Goal: Task Accomplishment & Management: Use online tool/utility

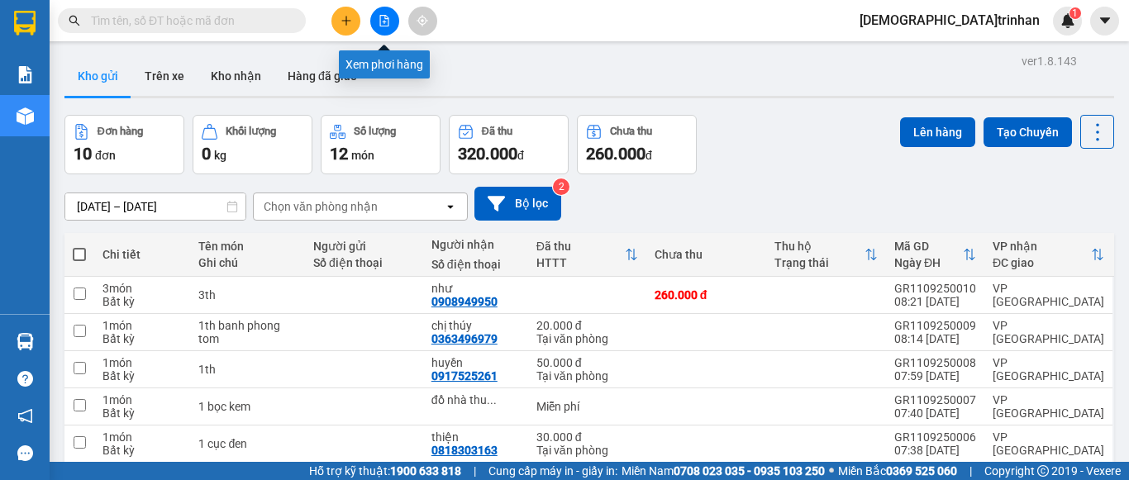
click at [383, 19] on icon "file-add" at bounding box center [385, 21] width 12 height 12
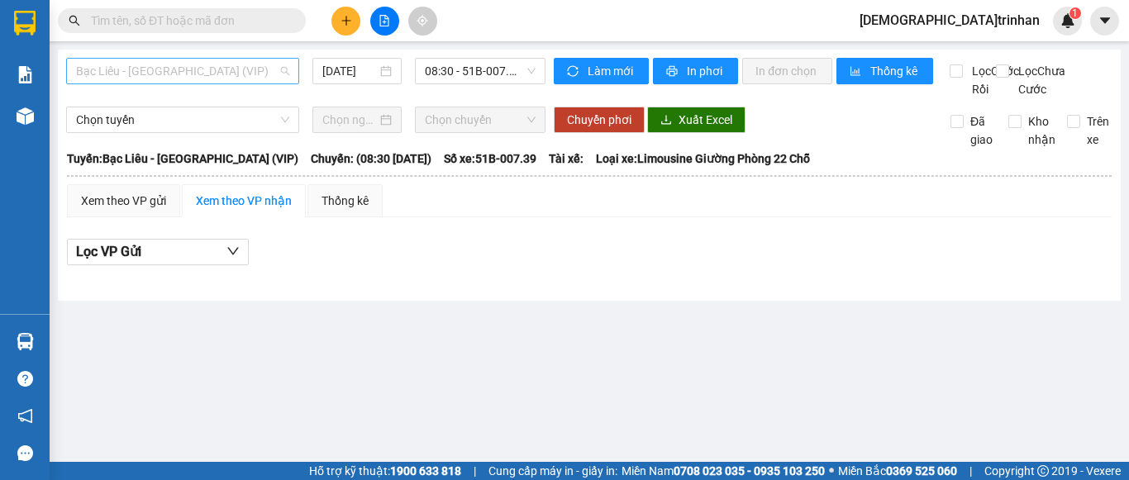
click at [224, 74] on span "Bạc Liêu - [GEOGRAPHIC_DATA] (VIP)" at bounding box center [182, 71] width 213 height 25
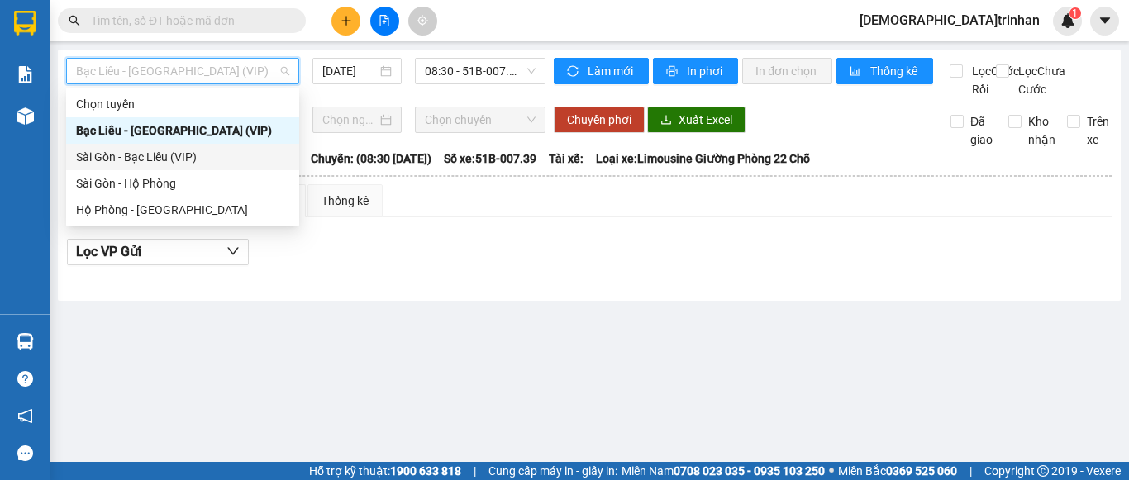
click at [122, 154] on div "Sài Gòn - Bạc Liêu (VIP)" at bounding box center [182, 157] width 213 height 18
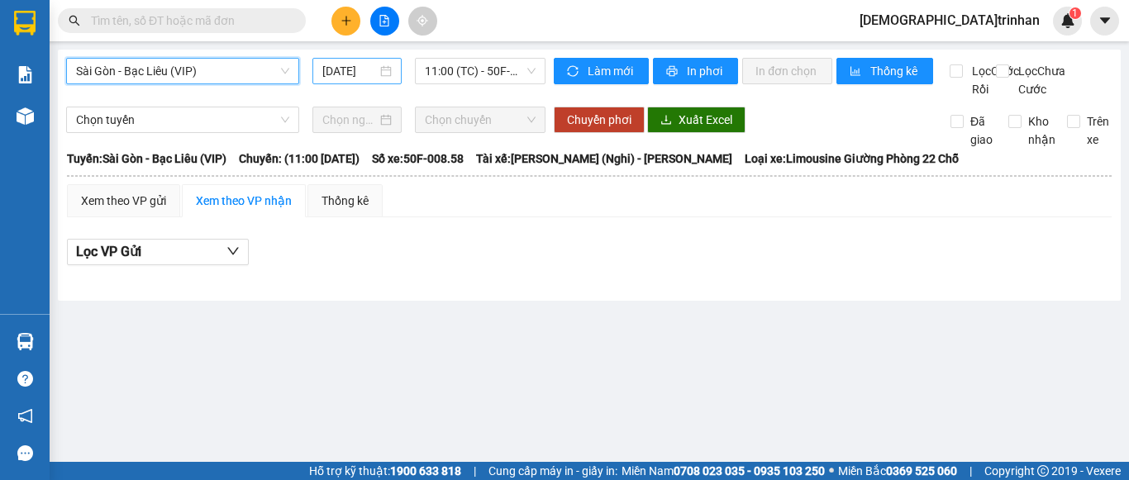
click at [350, 74] on input "[DATE]" at bounding box center [349, 71] width 55 height 18
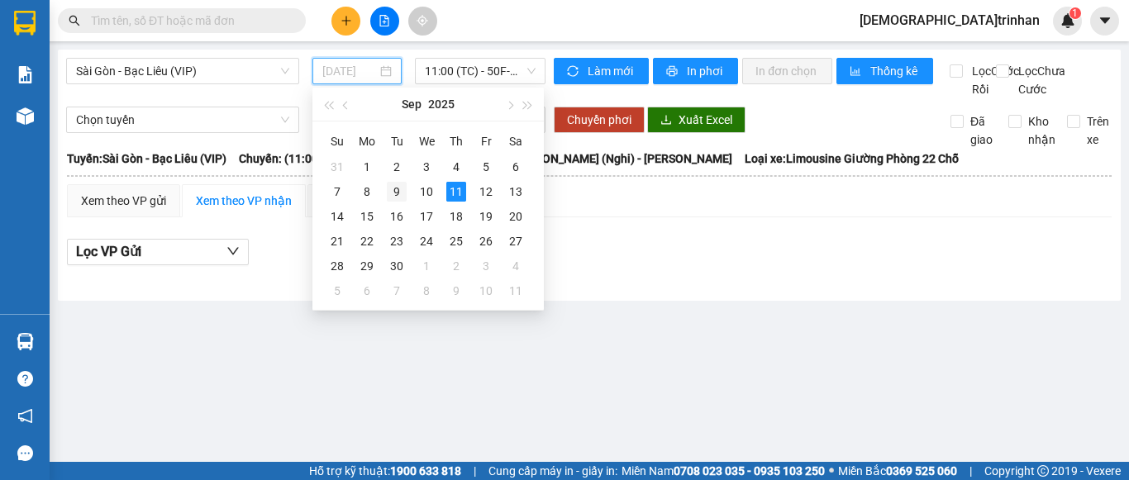
click at [389, 190] on div "9" at bounding box center [397, 192] width 20 height 20
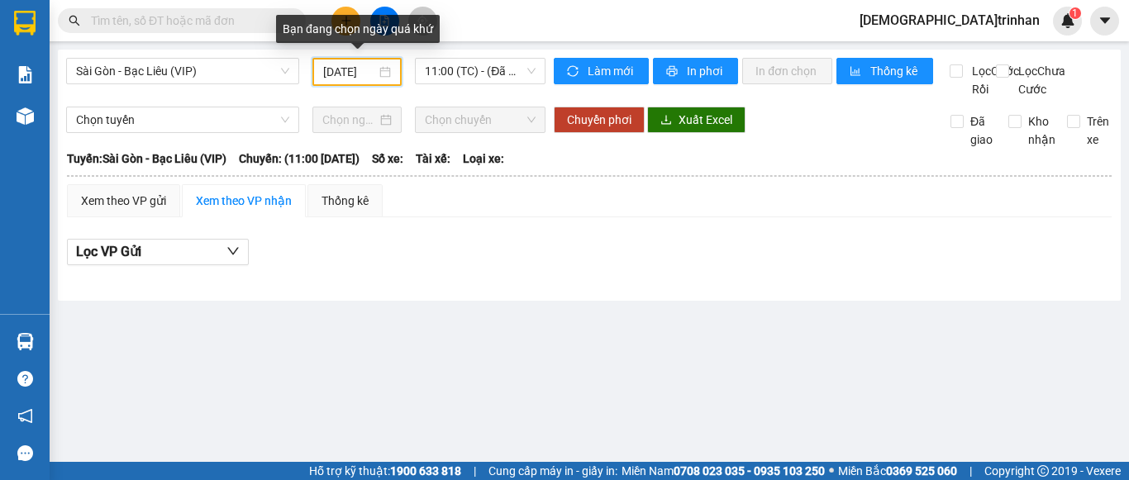
click at [336, 72] on input "[DATE]" at bounding box center [349, 72] width 53 height 18
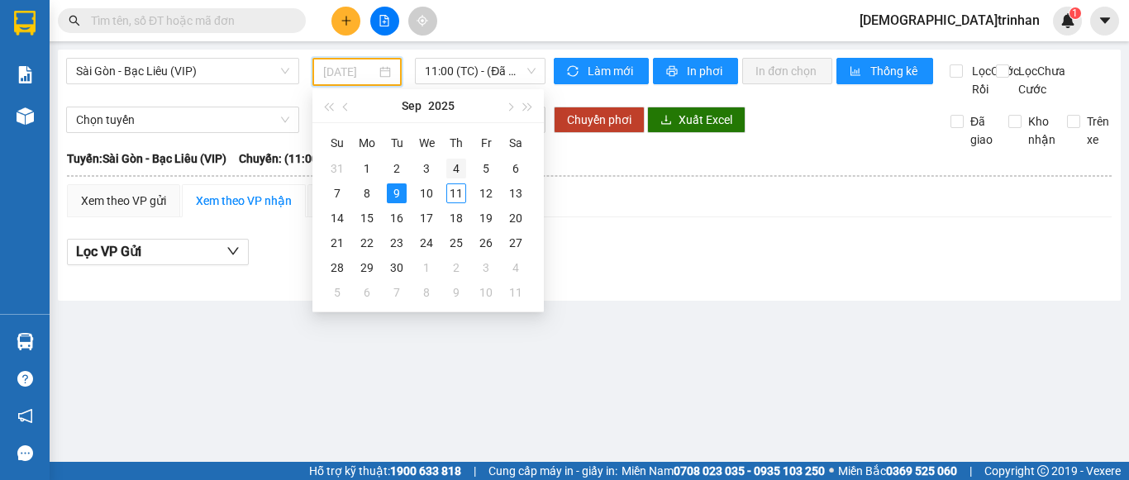
click at [457, 166] on div "4" at bounding box center [456, 169] width 20 height 20
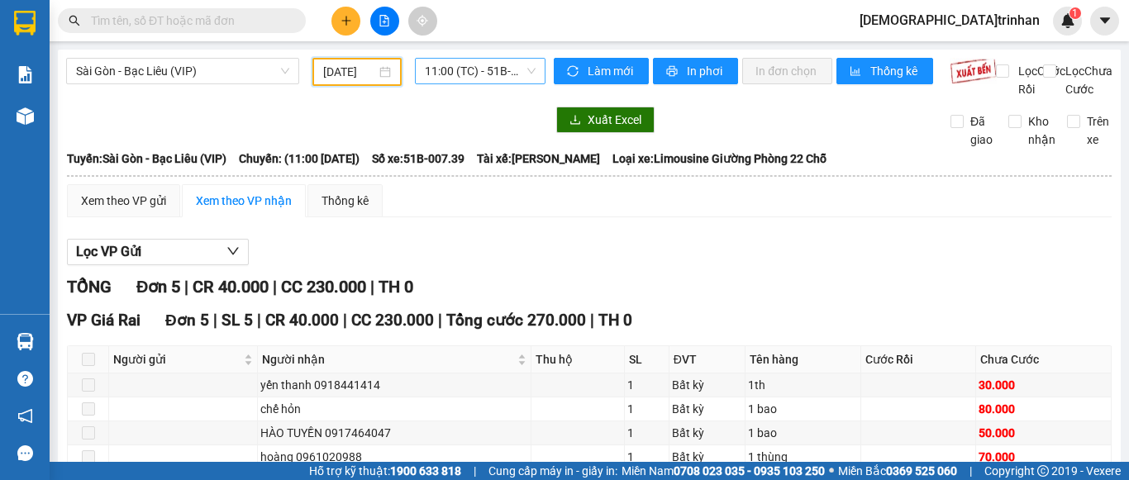
click at [470, 76] on span "11:00 (TC) - 51B-007.39" at bounding box center [480, 71] width 111 height 25
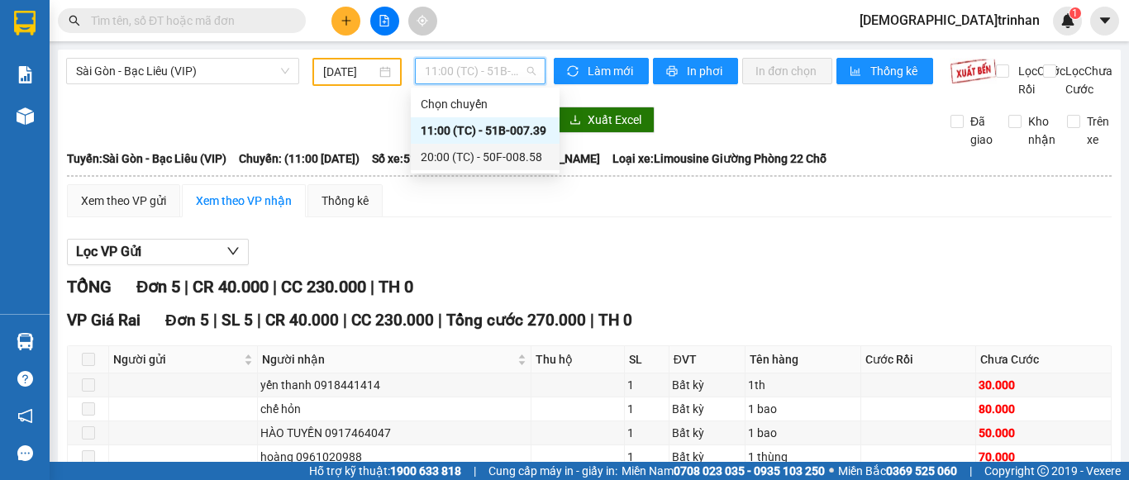
click at [455, 152] on div "20:00 (TC) - 50F-008.58" at bounding box center [485, 157] width 129 height 18
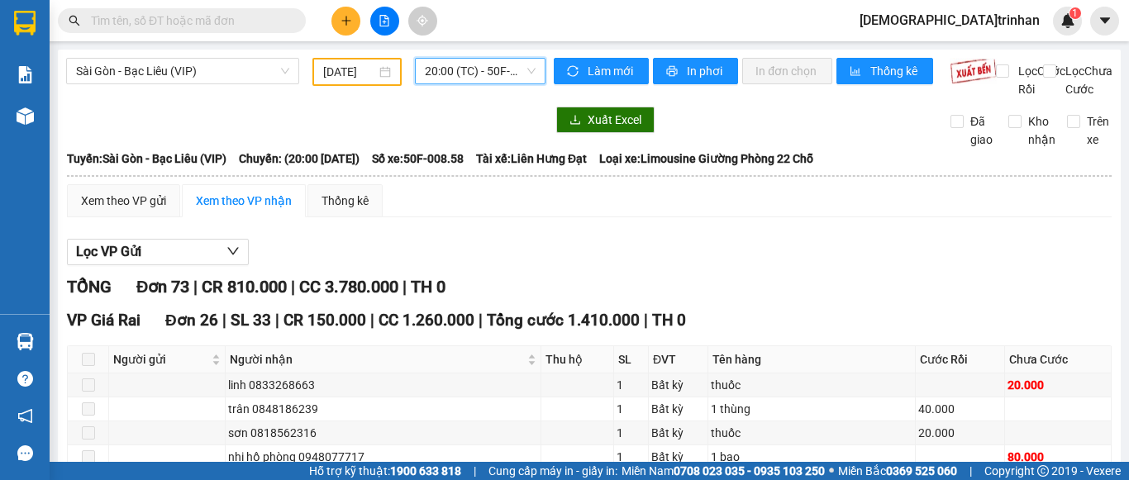
click at [334, 64] on input "[DATE]" at bounding box center [349, 72] width 53 height 18
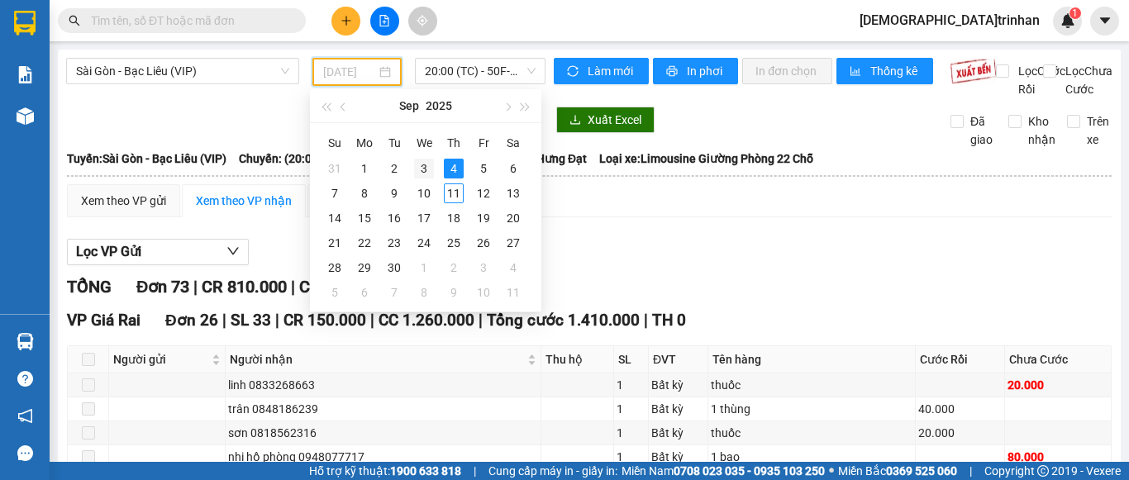
click at [423, 166] on div "3" at bounding box center [424, 169] width 20 height 20
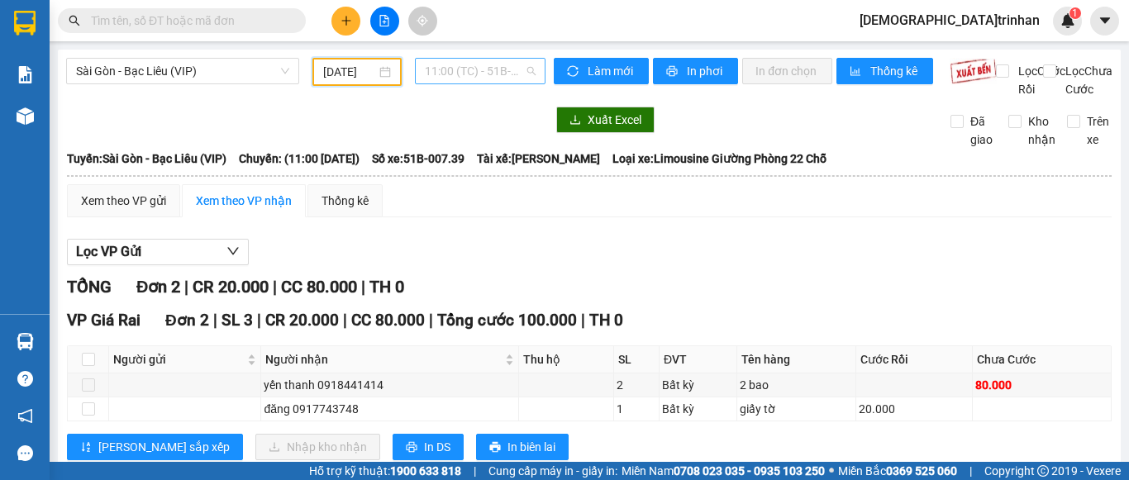
click at [487, 74] on span "11:00 (TC) - 51B-007.39" at bounding box center [480, 71] width 111 height 25
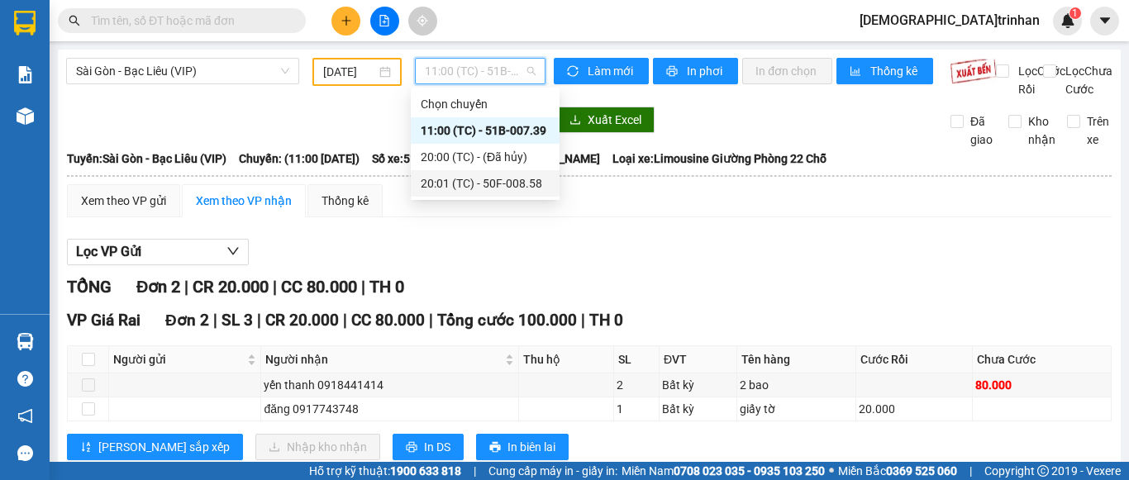
click at [446, 184] on div "20:01 (TC) - 50F-008.58" at bounding box center [485, 183] width 129 height 18
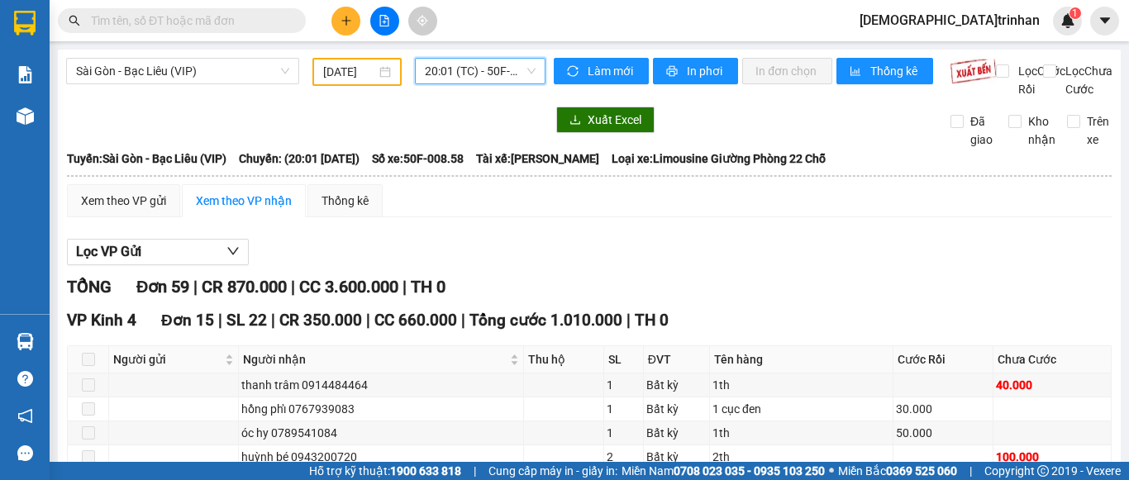
click at [348, 70] on input "[DATE]" at bounding box center [349, 72] width 53 height 18
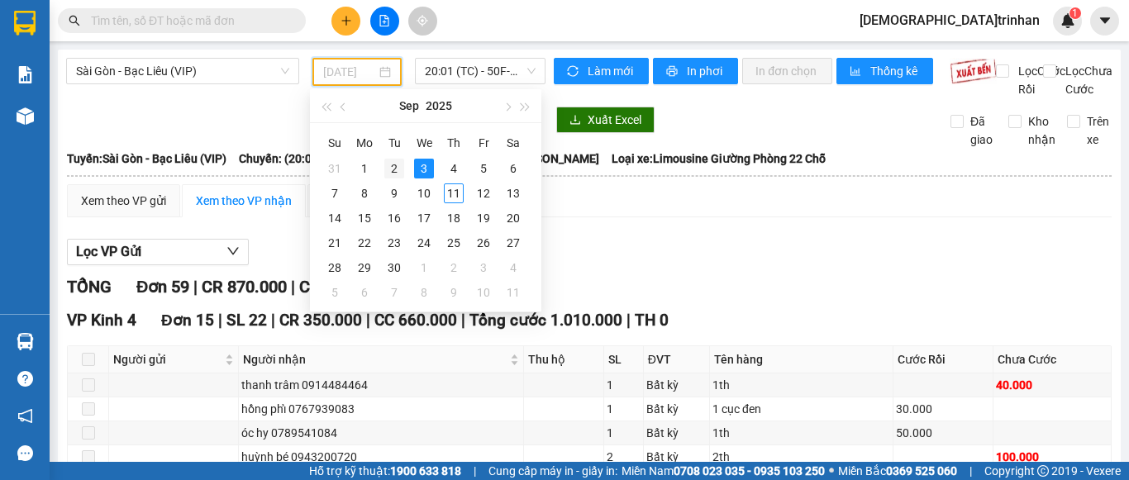
click at [394, 170] on div "2" at bounding box center [394, 169] width 20 height 20
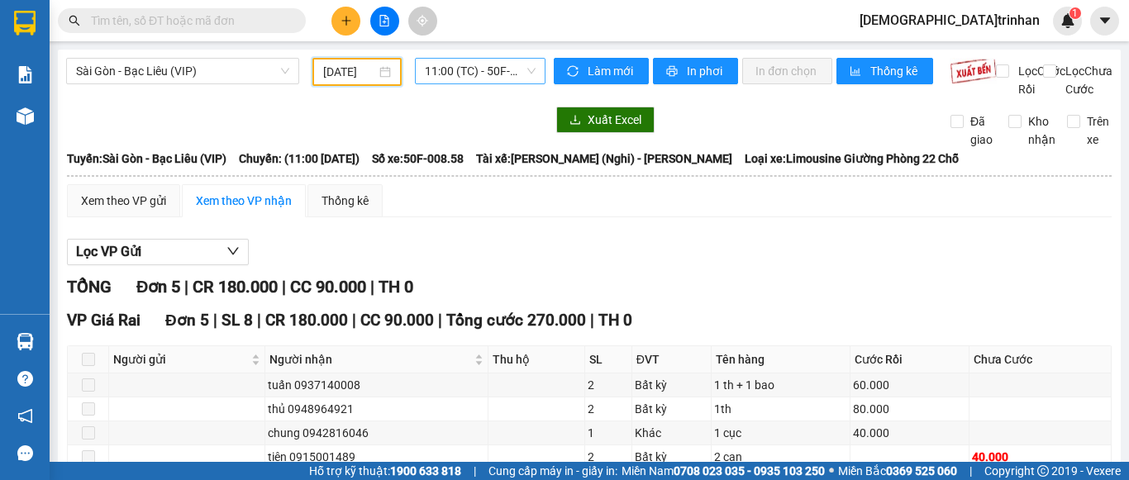
click at [480, 72] on span "11:00 (TC) - 50F-008.58" at bounding box center [480, 71] width 111 height 25
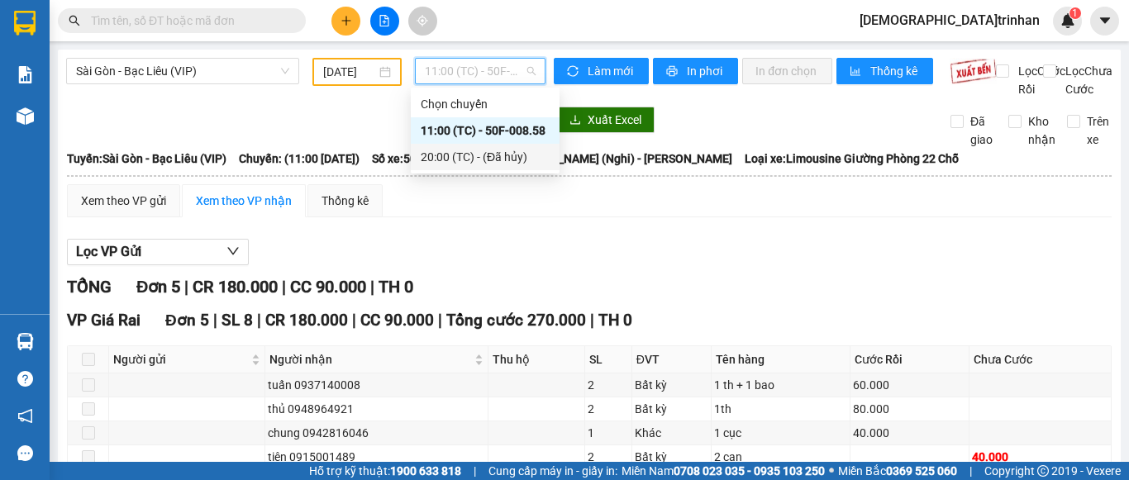
click at [470, 155] on div "20:00 (TC) - (Đã hủy)" at bounding box center [485, 157] width 129 height 18
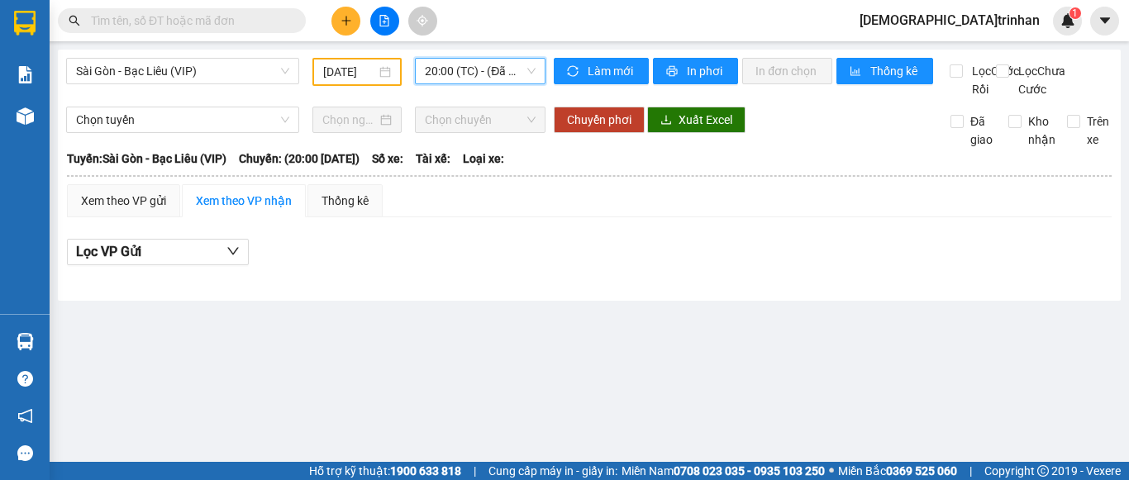
click at [460, 72] on span "20:00 (TC) - (Đã hủy)" at bounding box center [480, 71] width 111 height 25
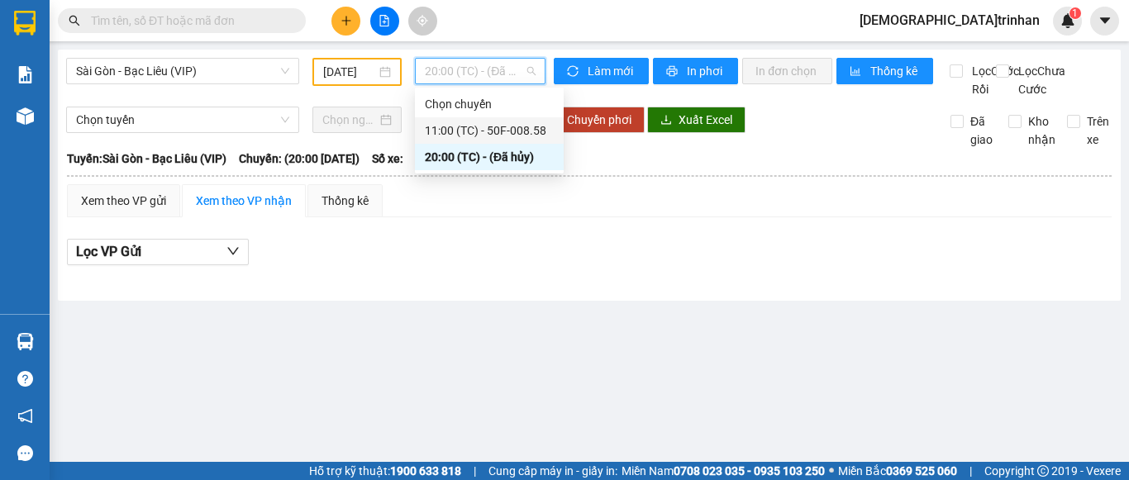
click at [457, 124] on div "11:00 (TC) - 50F-008.58" at bounding box center [489, 131] width 129 height 18
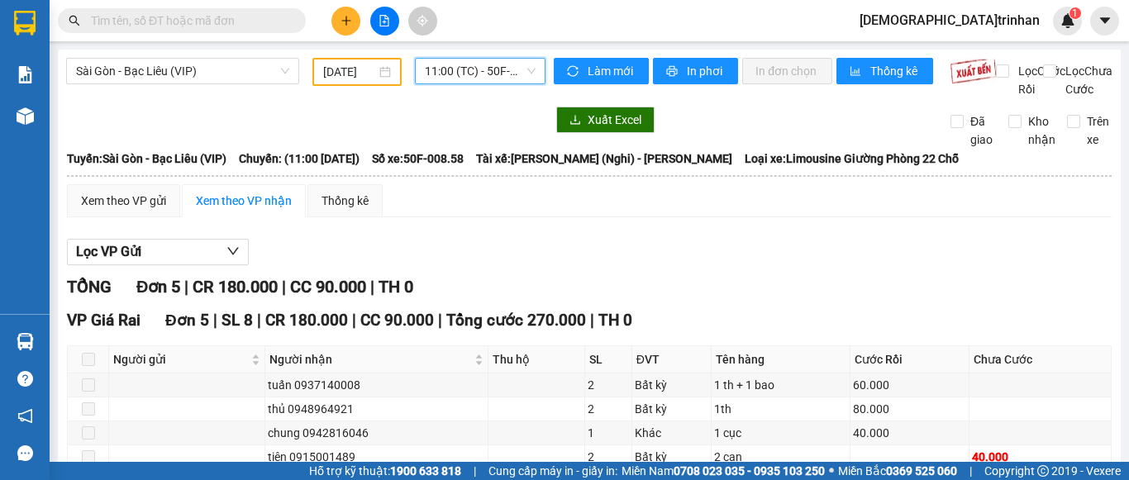
click at [370, 67] on input "[DATE]" at bounding box center [349, 72] width 53 height 18
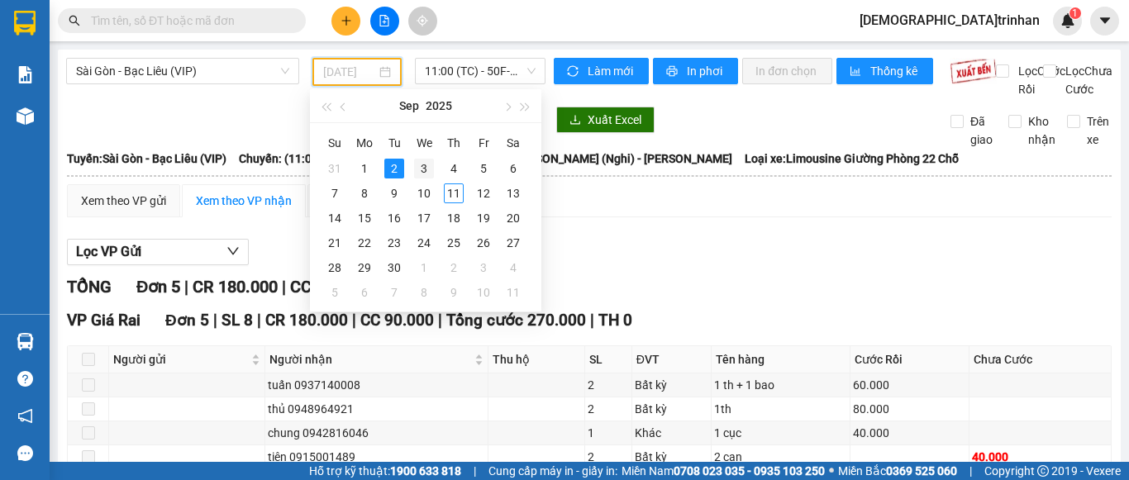
click at [418, 165] on div "3" at bounding box center [424, 169] width 20 height 20
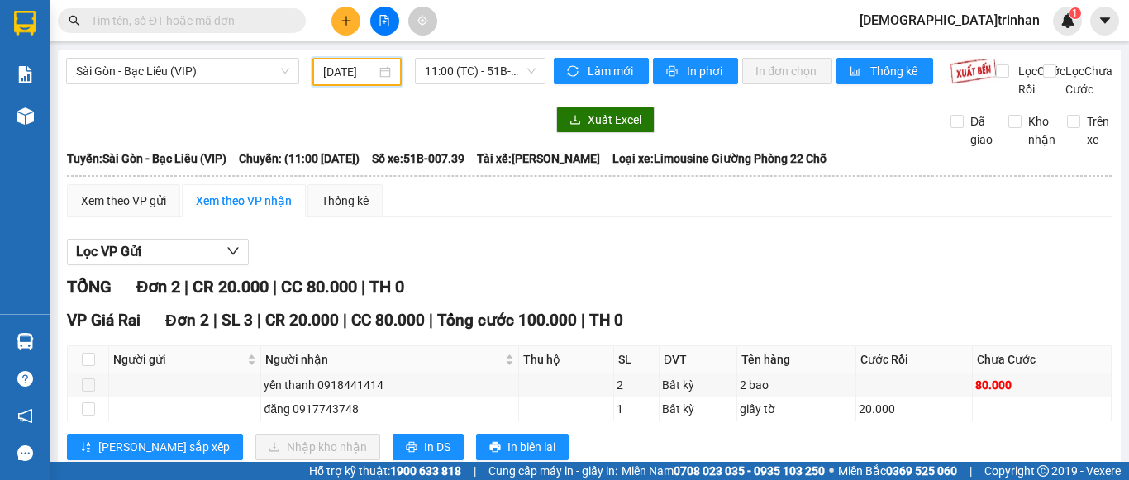
click at [353, 66] on input "[DATE]" at bounding box center [349, 72] width 53 height 18
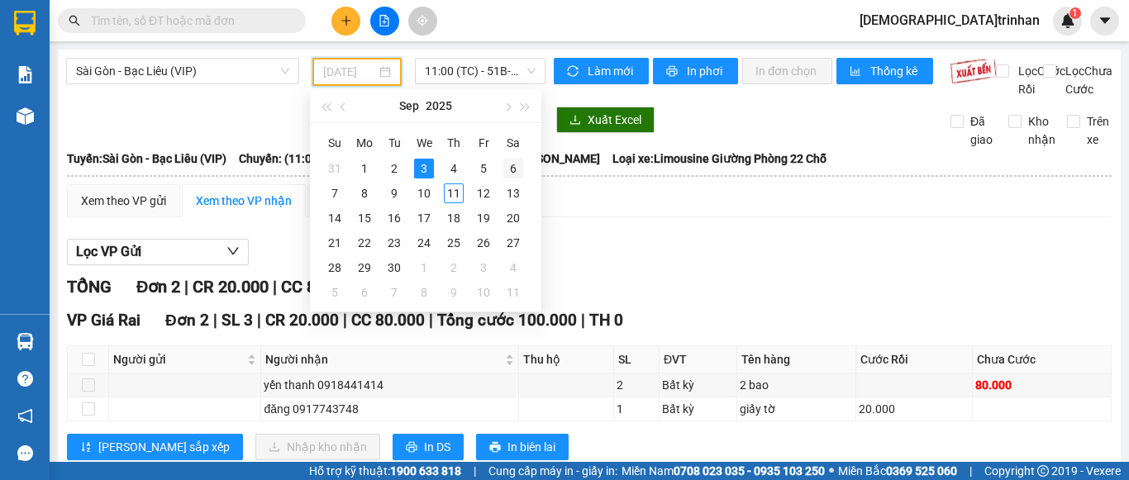
click at [511, 167] on div "6" at bounding box center [513, 169] width 20 height 20
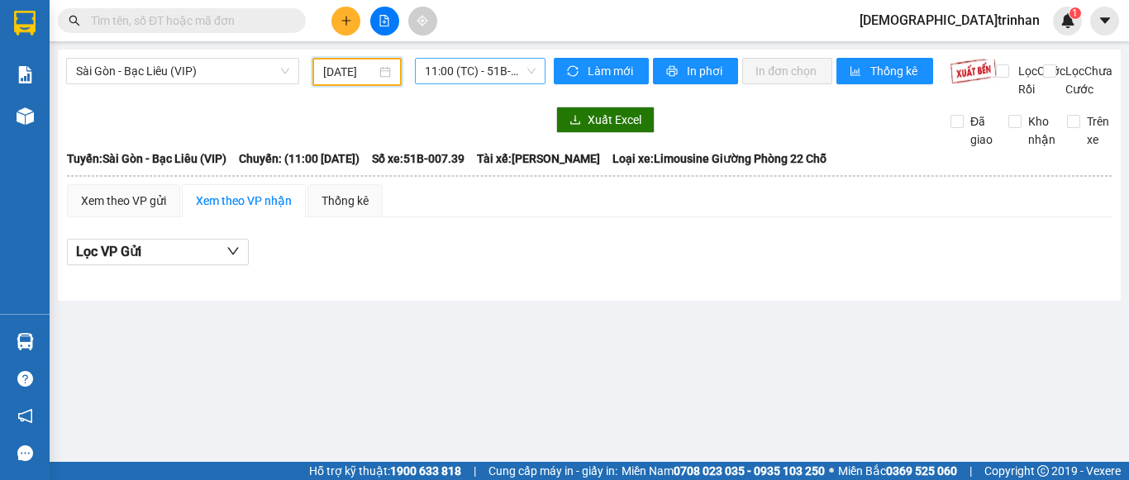
click at [465, 74] on span "11:00 (TC) - 51B-007.39" at bounding box center [480, 71] width 111 height 25
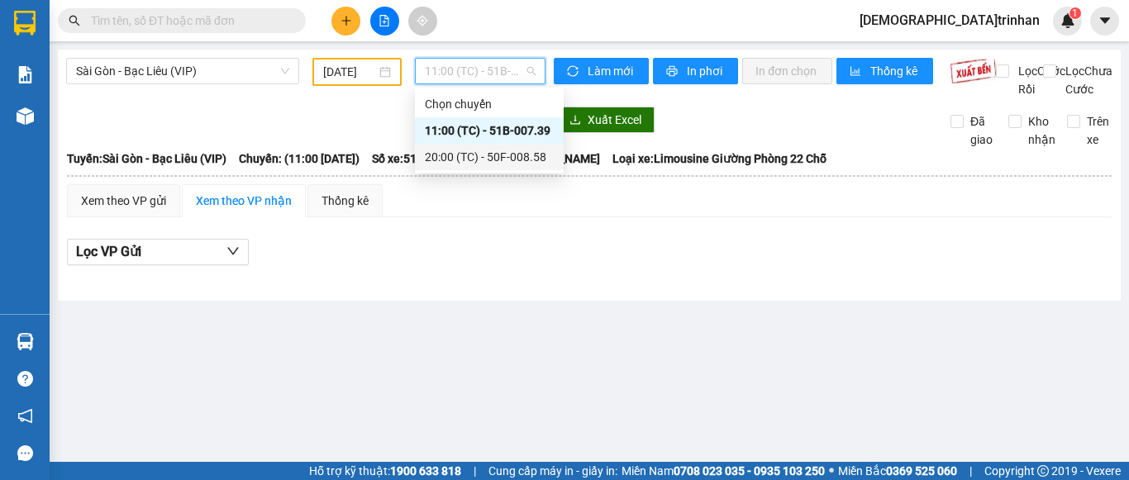
click at [463, 149] on div "20:00 (TC) - 50F-008.58" at bounding box center [489, 157] width 129 height 18
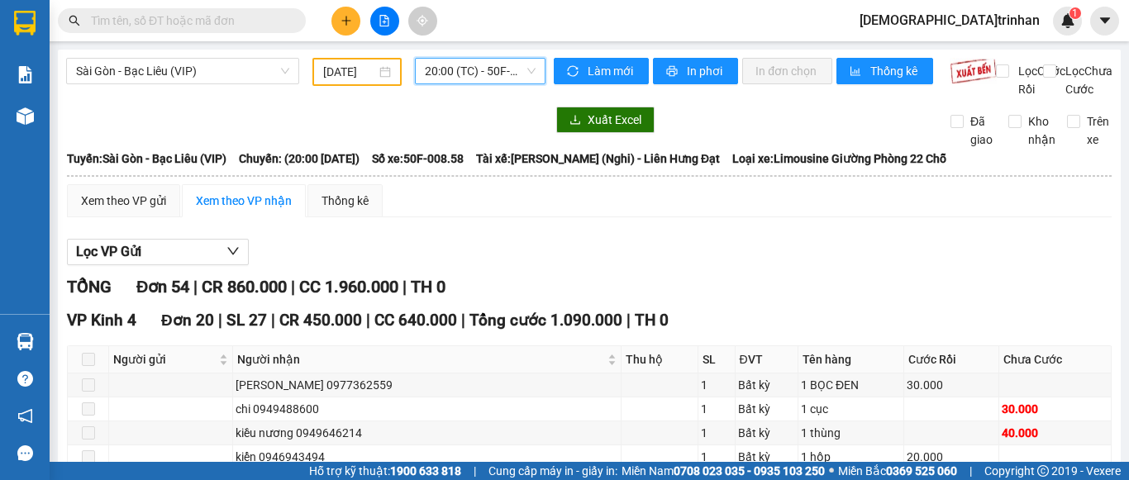
click at [349, 72] on input "[DATE]" at bounding box center [349, 72] width 53 height 18
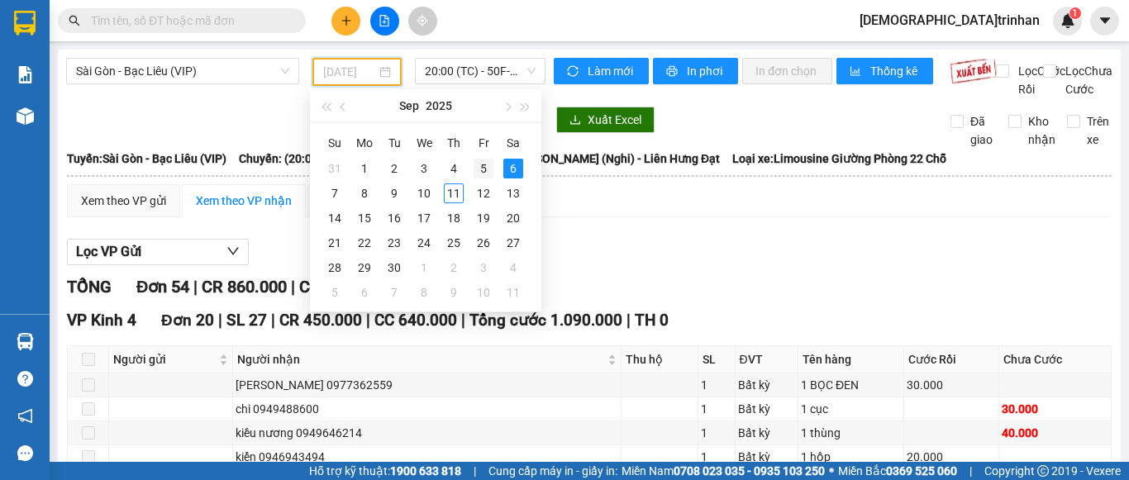
click at [485, 163] on div "5" at bounding box center [484, 169] width 20 height 20
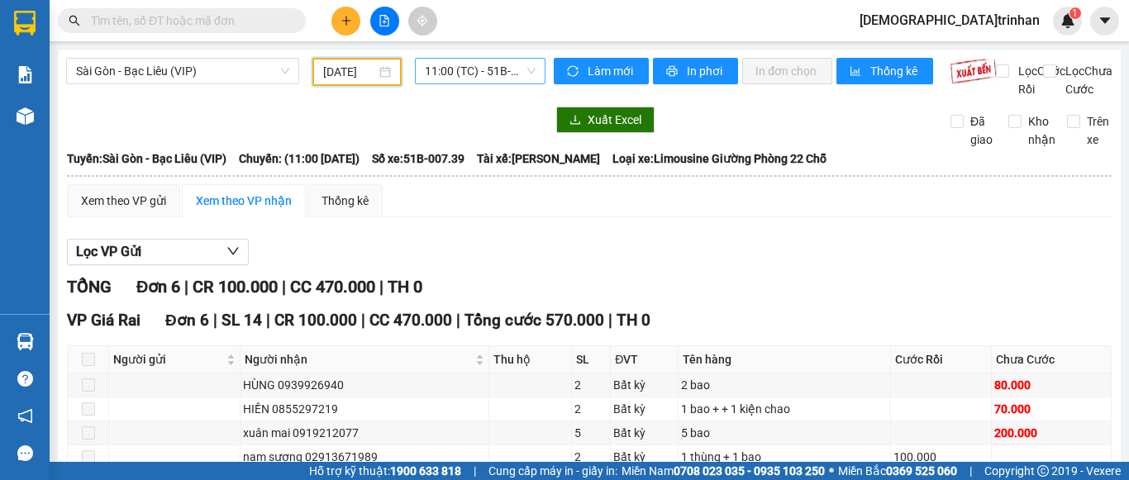
click at [449, 68] on span "11:00 (TC) - 51B-007.39" at bounding box center [480, 71] width 111 height 25
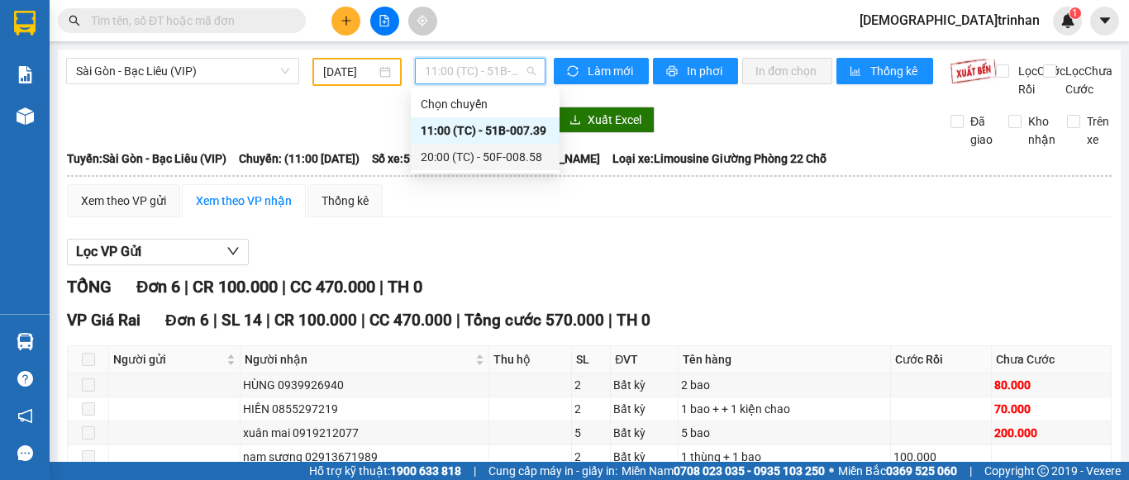
click at [461, 152] on div "20:00 (TC) - 50F-008.58" at bounding box center [485, 157] width 129 height 18
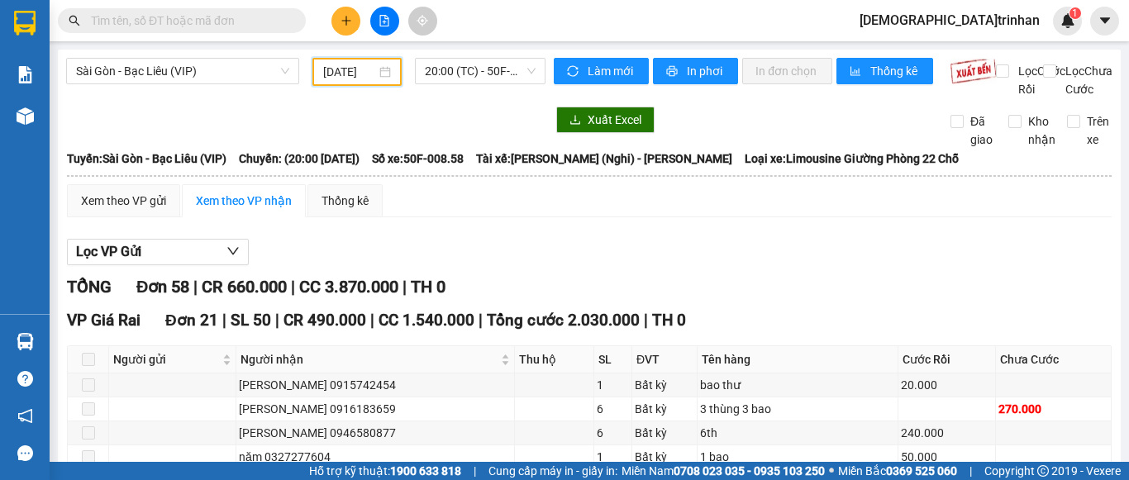
click at [350, 76] on input "[DATE]" at bounding box center [349, 72] width 53 height 18
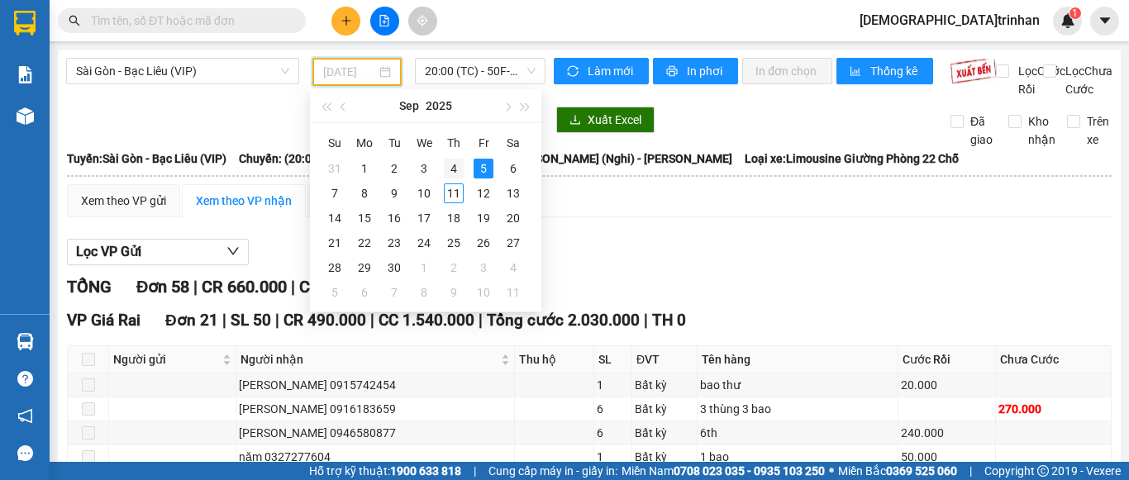
click at [448, 163] on div "4" at bounding box center [454, 169] width 20 height 20
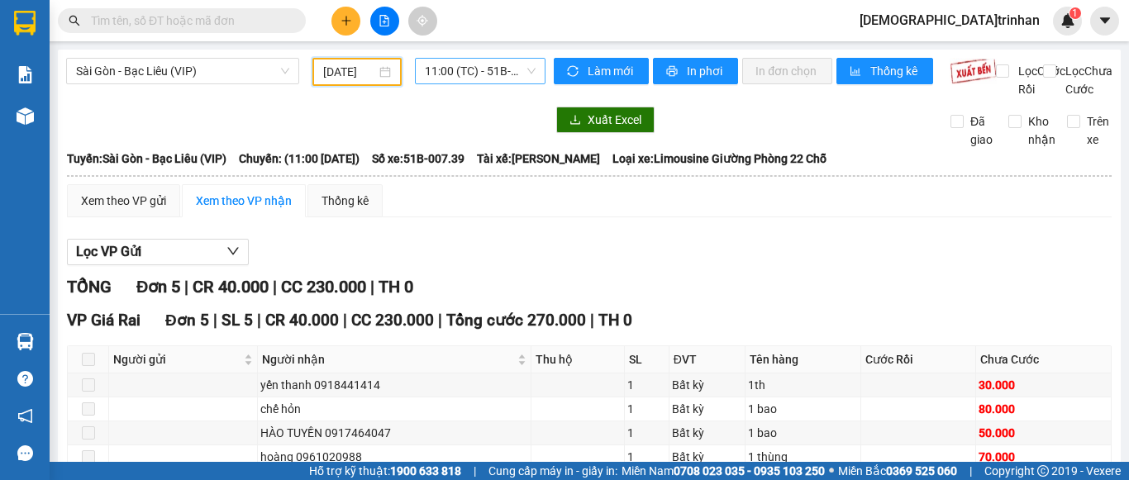
click at [454, 67] on span "11:00 (TC) - 51B-007.39" at bounding box center [480, 71] width 111 height 25
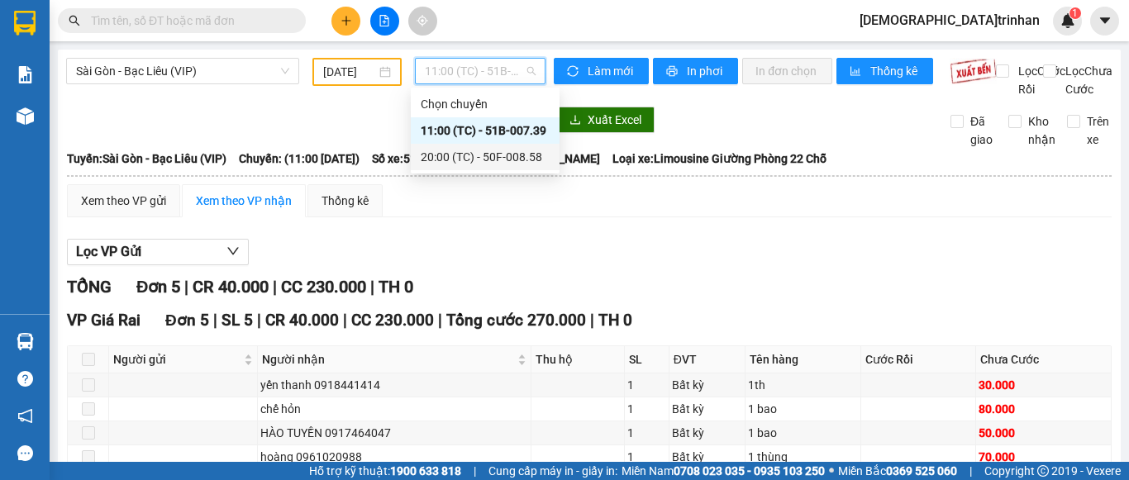
click at [458, 157] on div "20:00 (TC) - 50F-008.58" at bounding box center [485, 157] width 129 height 18
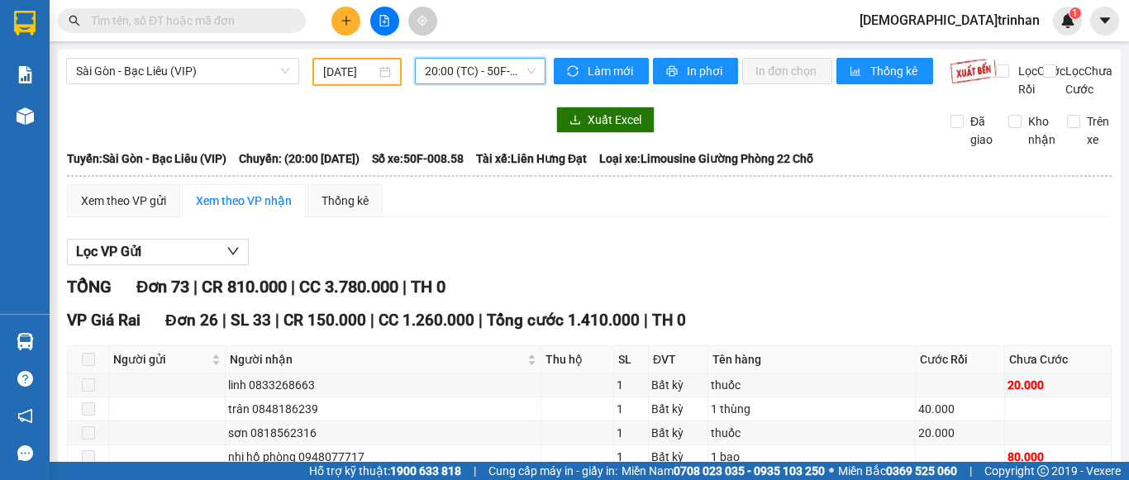
click at [364, 72] on input "[DATE]" at bounding box center [349, 72] width 53 height 18
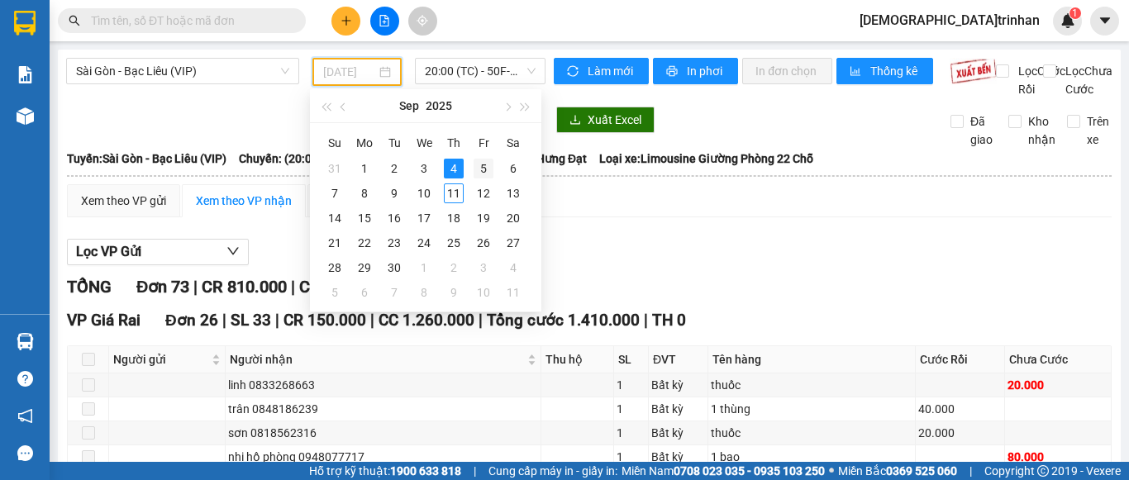
click at [476, 164] on div "5" at bounding box center [484, 169] width 20 height 20
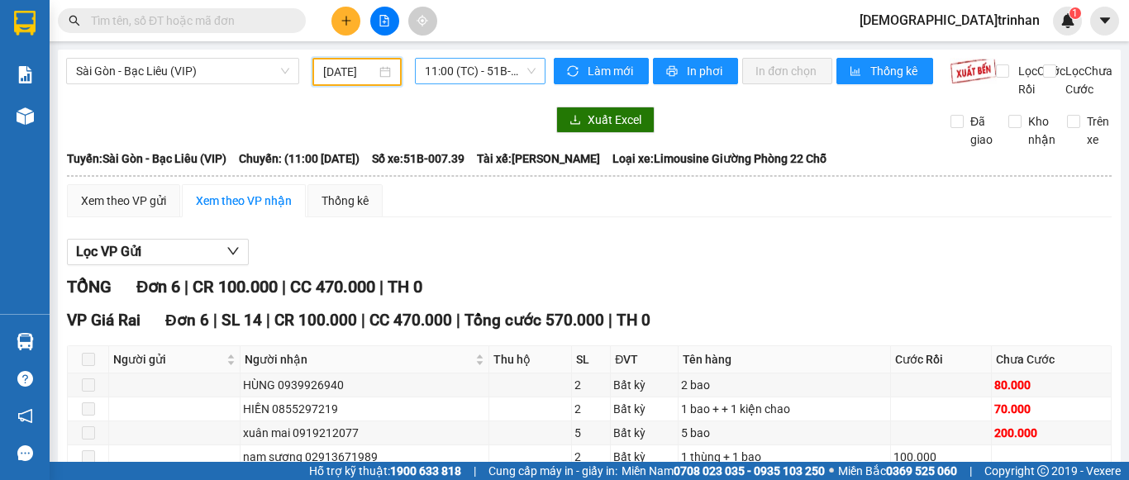
click at [471, 70] on span "11:00 (TC) - 51B-007.39" at bounding box center [480, 71] width 111 height 25
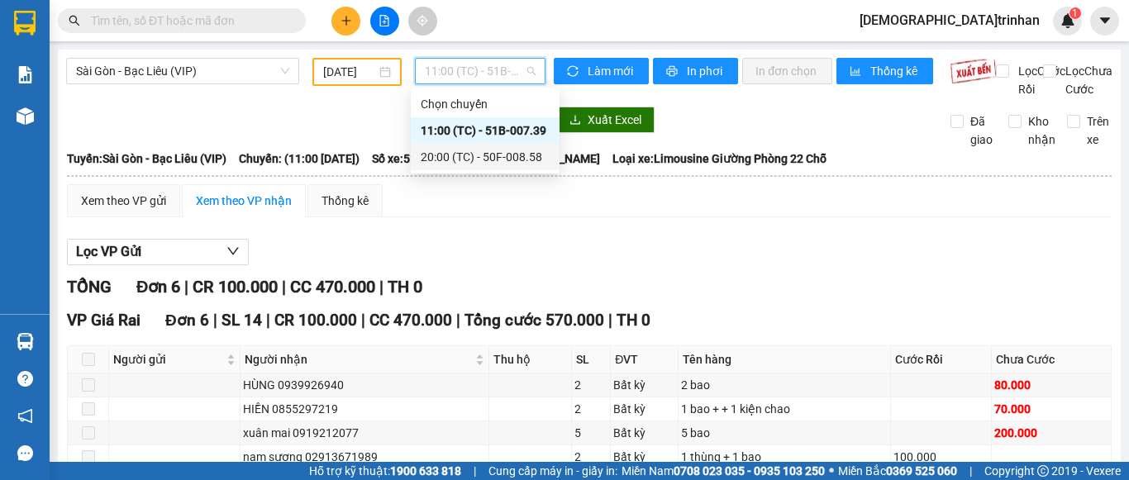
click at [456, 162] on div "20:00 (TC) - 50F-008.58" at bounding box center [485, 157] width 129 height 18
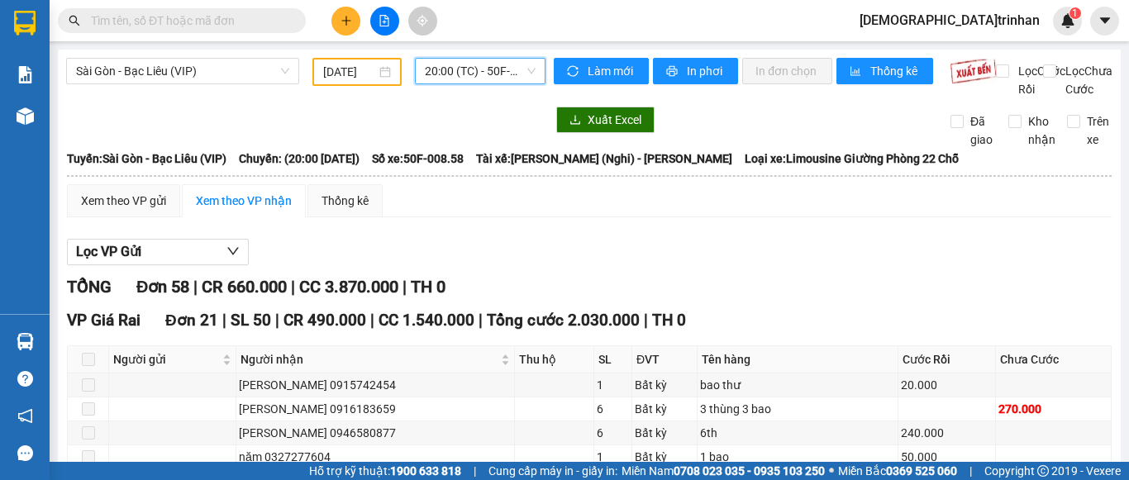
click at [341, 75] on input "[DATE]" at bounding box center [349, 72] width 53 height 18
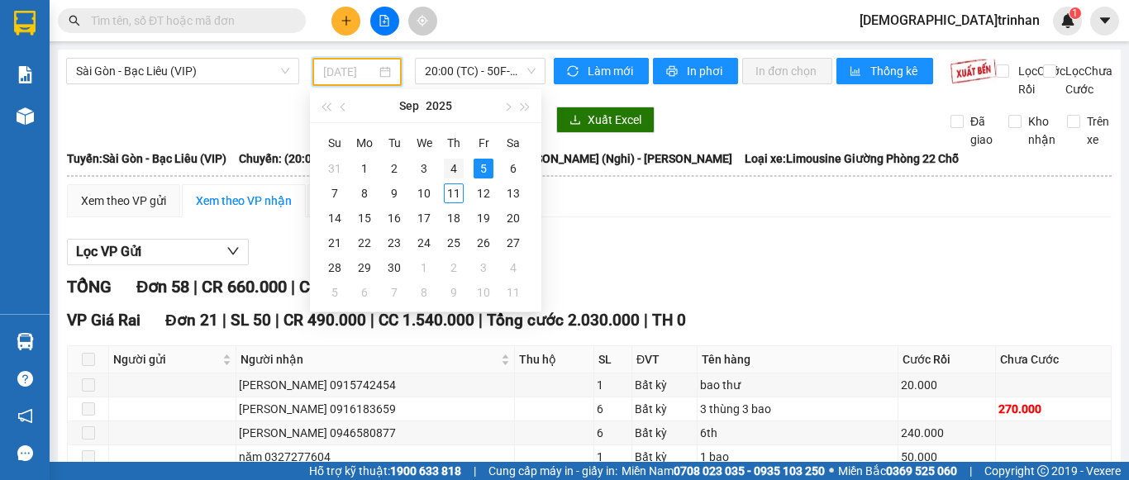
click at [446, 168] on div "4" at bounding box center [454, 169] width 20 height 20
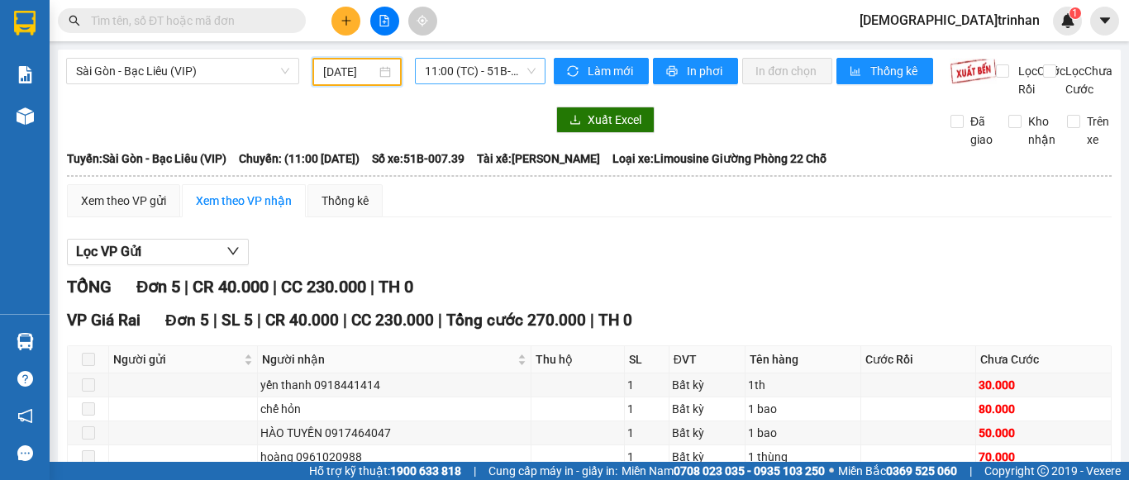
click at [430, 68] on span "11:00 (TC) - 51B-007.39" at bounding box center [480, 71] width 111 height 25
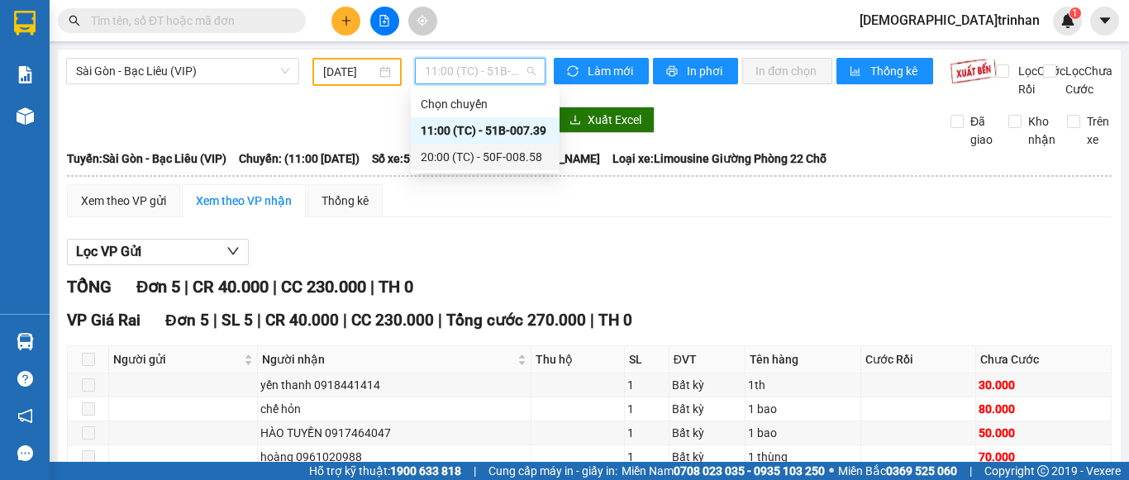
click at [446, 160] on div "20:00 (TC) - 50F-008.58" at bounding box center [485, 157] width 129 height 18
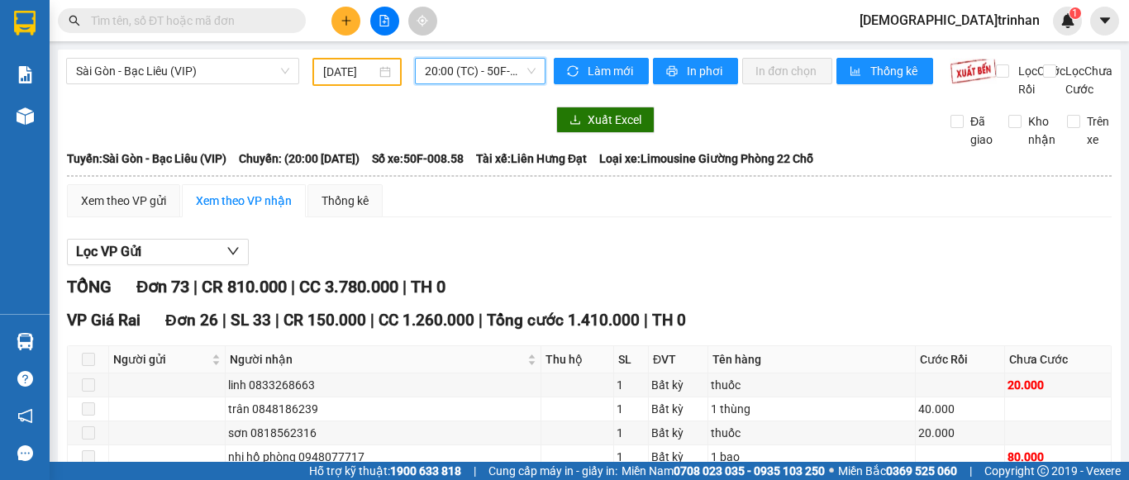
click at [362, 63] on input "[DATE]" at bounding box center [349, 72] width 53 height 18
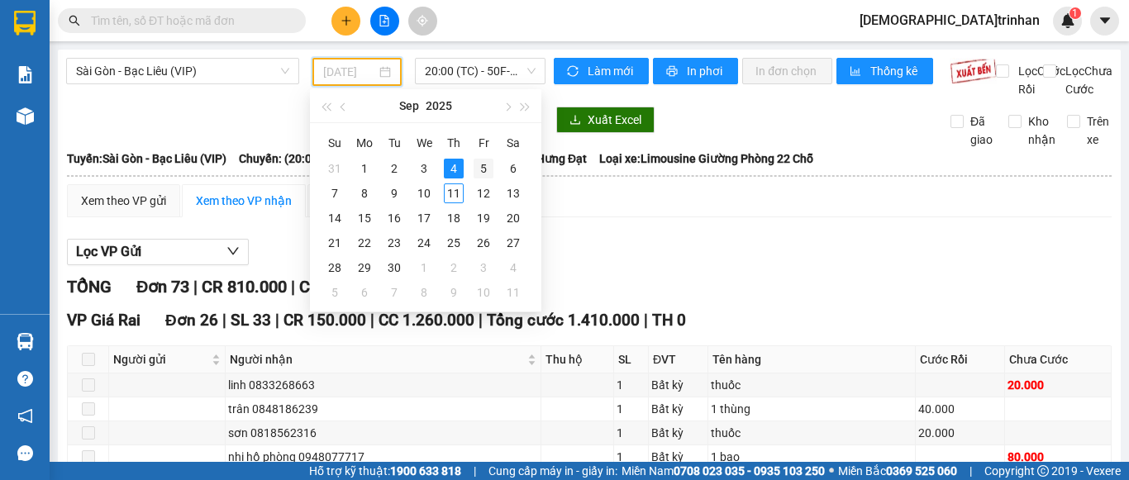
click at [484, 168] on div "5" at bounding box center [484, 169] width 20 height 20
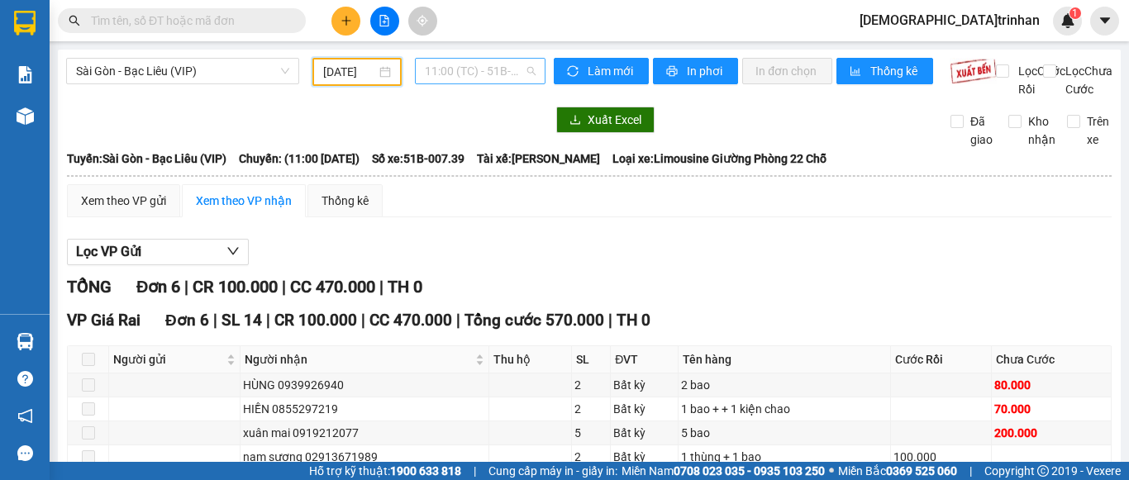
click at [475, 73] on span "11:00 (TC) - 51B-007.39" at bounding box center [480, 71] width 111 height 25
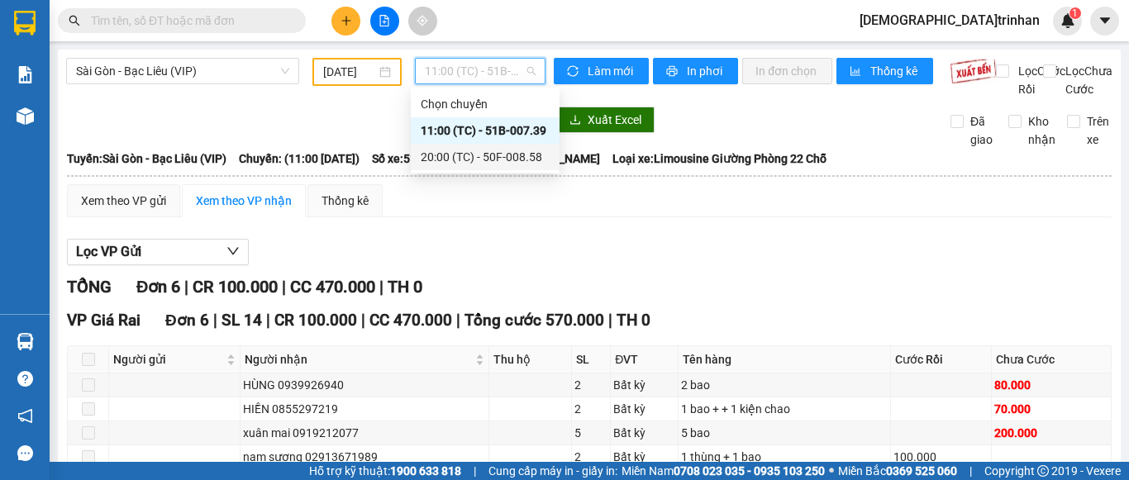
click at [449, 158] on div "20:00 (TC) - 50F-008.58" at bounding box center [485, 157] width 129 height 18
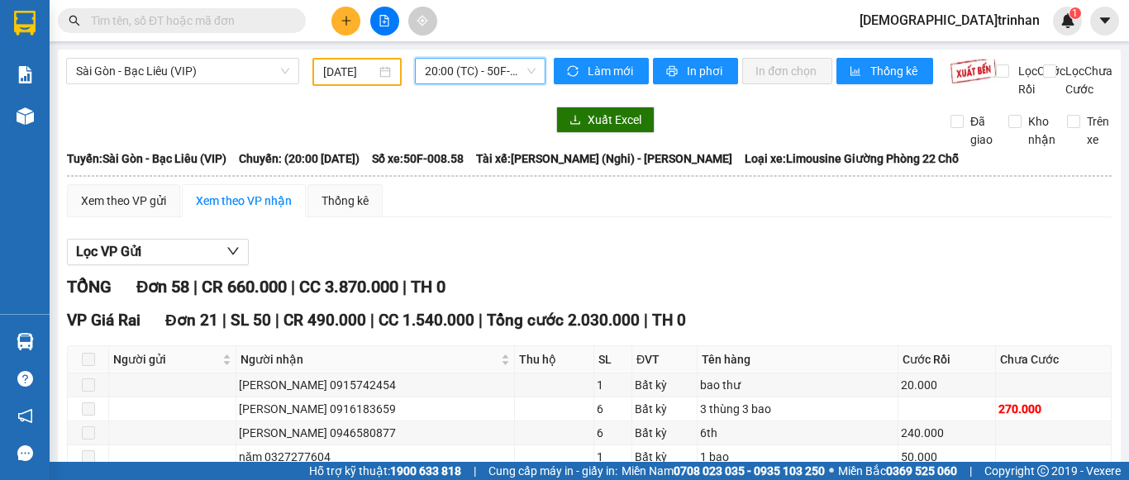
click at [327, 77] on input "[DATE]" at bounding box center [349, 72] width 53 height 18
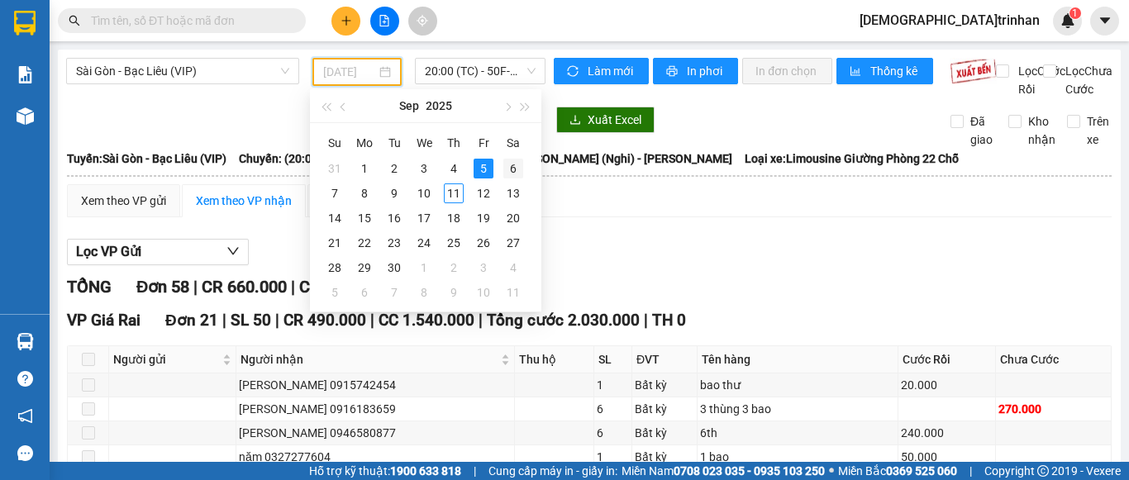
click at [513, 166] on div "6" at bounding box center [513, 169] width 20 height 20
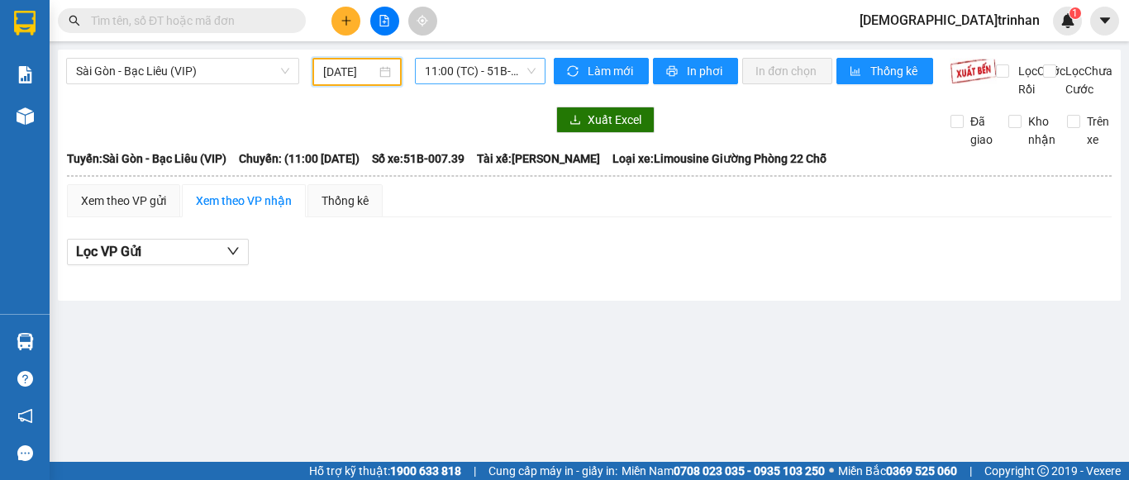
click at [499, 78] on span "11:00 (TC) - 51B-007.39" at bounding box center [480, 71] width 111 height 25
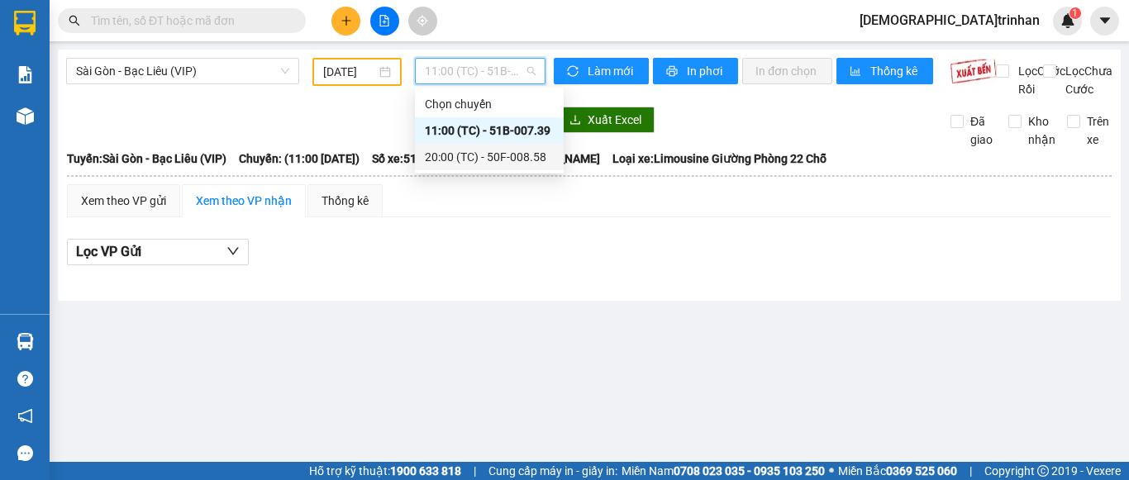
click at [494, 149] on div "20:00 (TC) - 50F-008.58" at bounding box center [489, 157] width 129 height 18
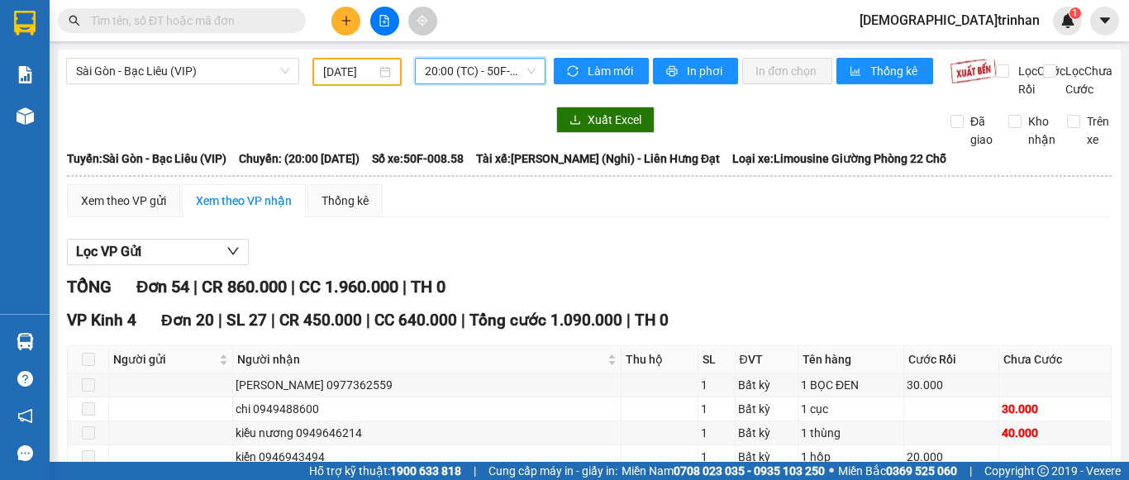
click at [332, 74] on input "[DATE]" at bounding box center [349, 72] width 53 height 18
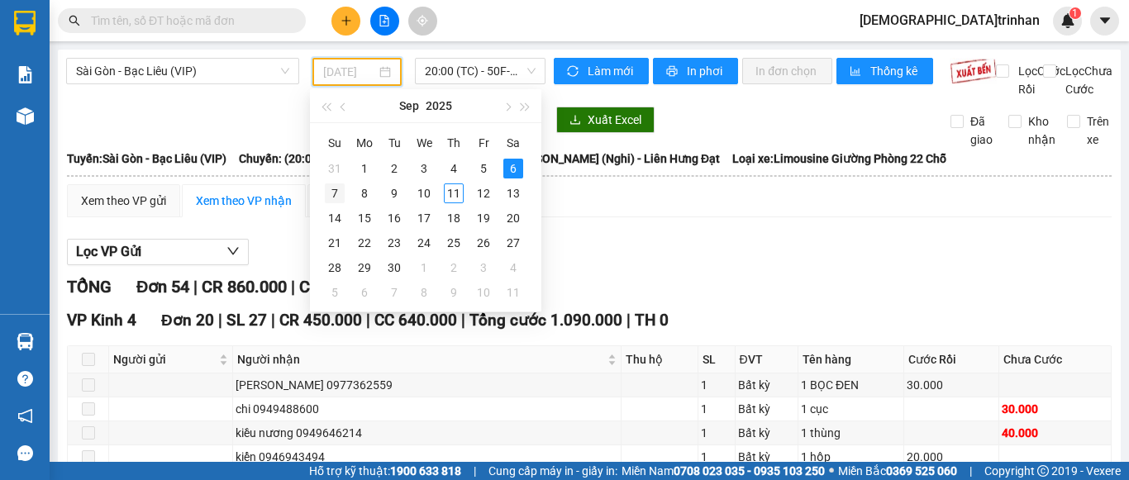
click at [331, 196] on div "7" at bounding box center [335, 194] width 20 height 20
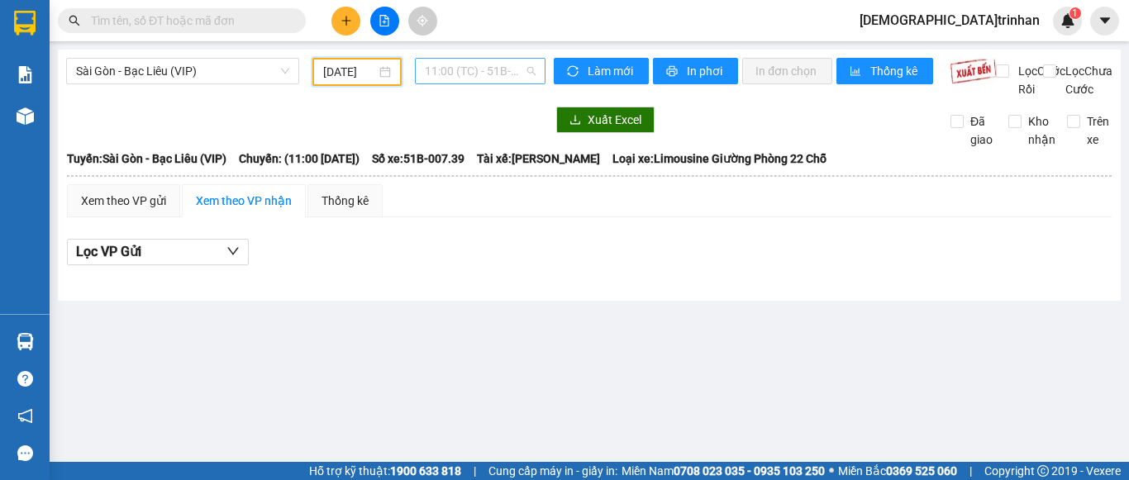
click at [455, 70] on span "11:00 (TC) - 51B-007.39" at bounding box center [480, 71] width 111 height 25
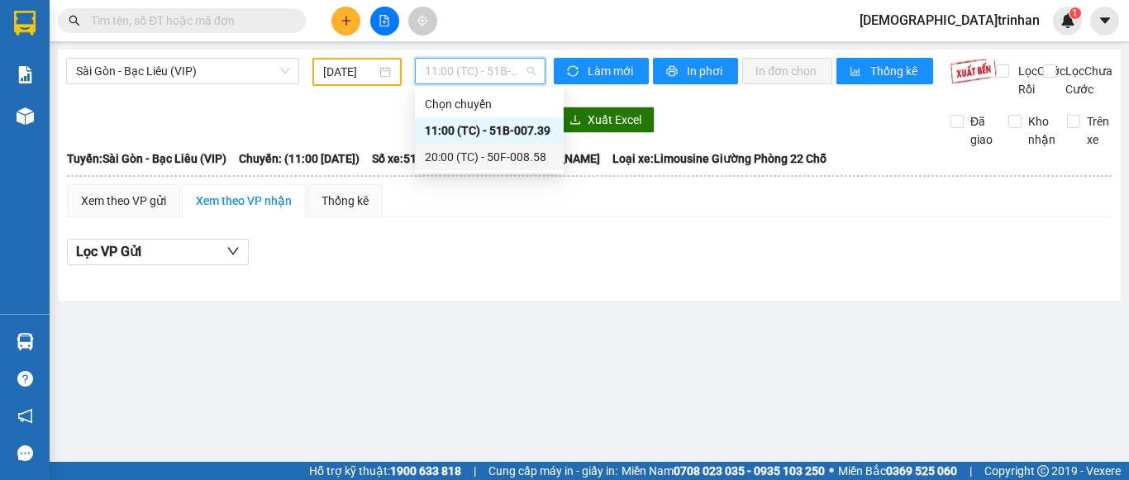
click at [456, 152] on div "20:00 (TC) - 50F-008.58" at bounding box center [489, 157] width 129 height 18
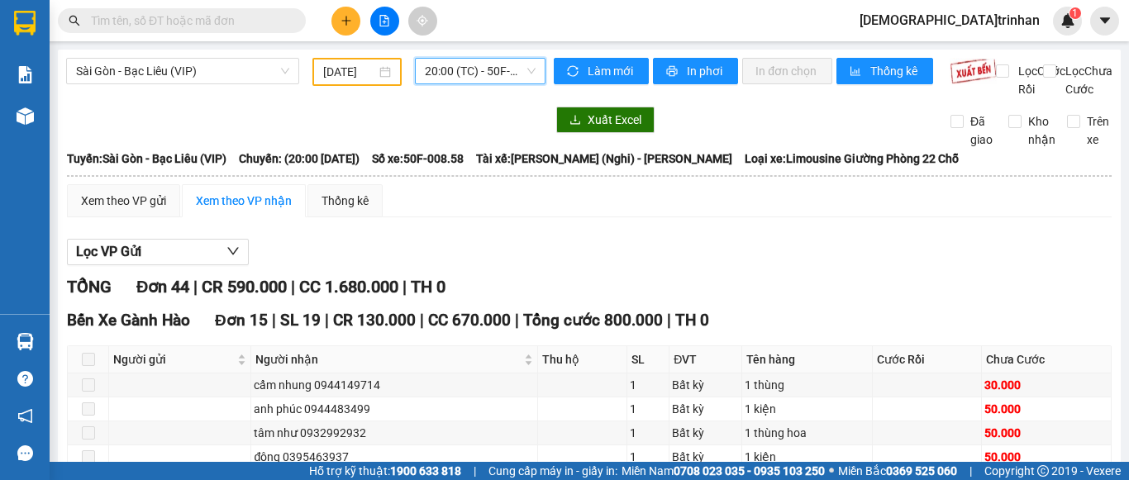
click at [361, 77] on input "[DATE]" at bounding box center [349, 72] width 53 height 18
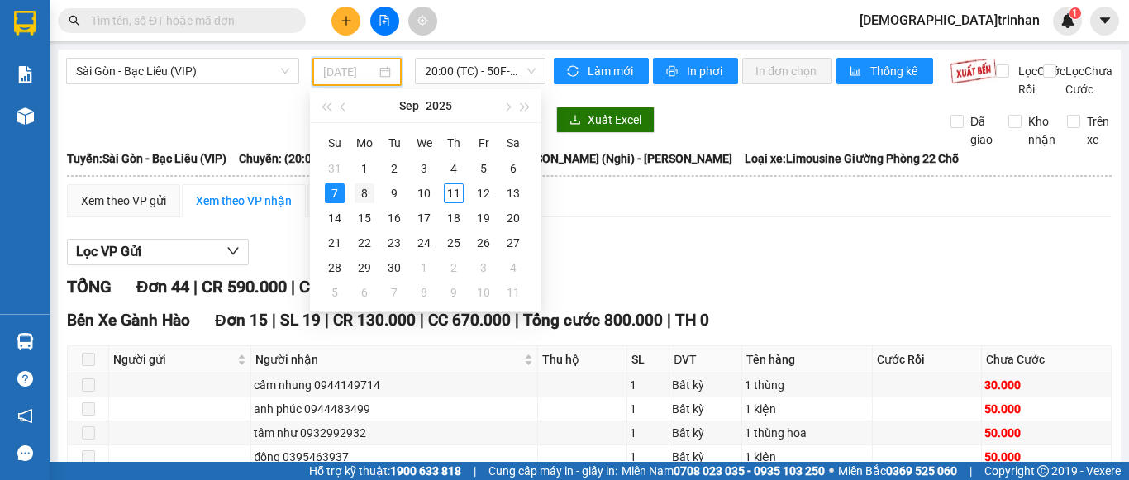
click at [368, 192] on div "8" at bounding box center [365, 194] width 20 height 20
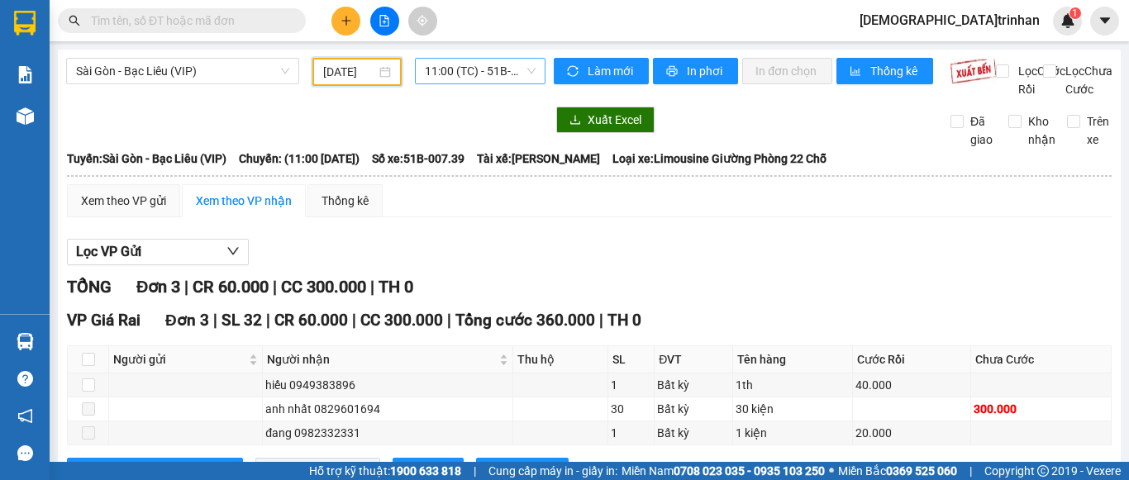
click at [480, 69] on span "11:00 (TC) - 51B-007.39" at bounding box center [480, 71] width 111 height 25
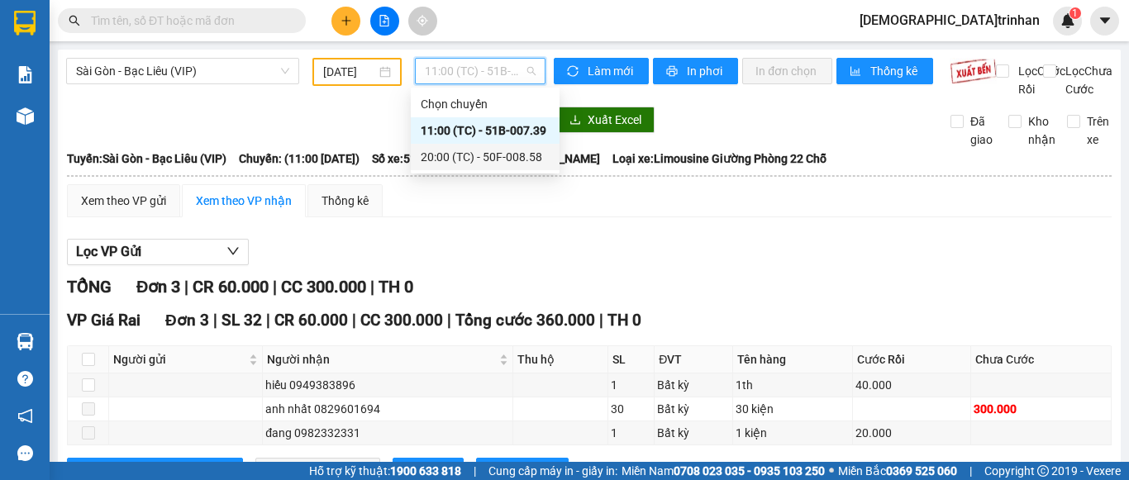
click at [482, 159] on div "20:00 (TC) - 50F-008.58" at bounding box center [485, 157] width 129 height 18
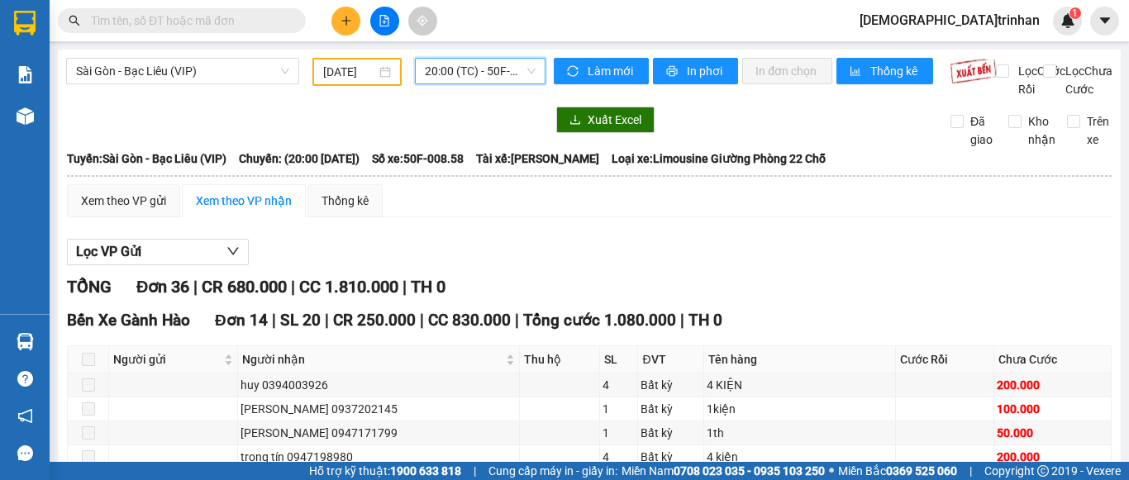
click at [379, 64] on div "[DATE]" at bounding box center [357, 72] width 68 height 18
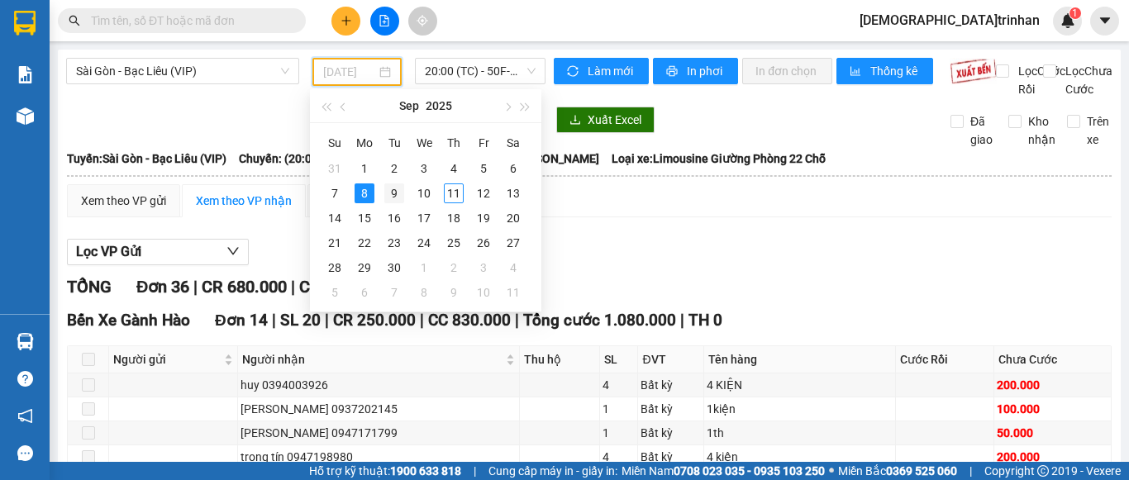
click at [388, 194] on div "9" at bounding box center [394, 194] width 20 height 20
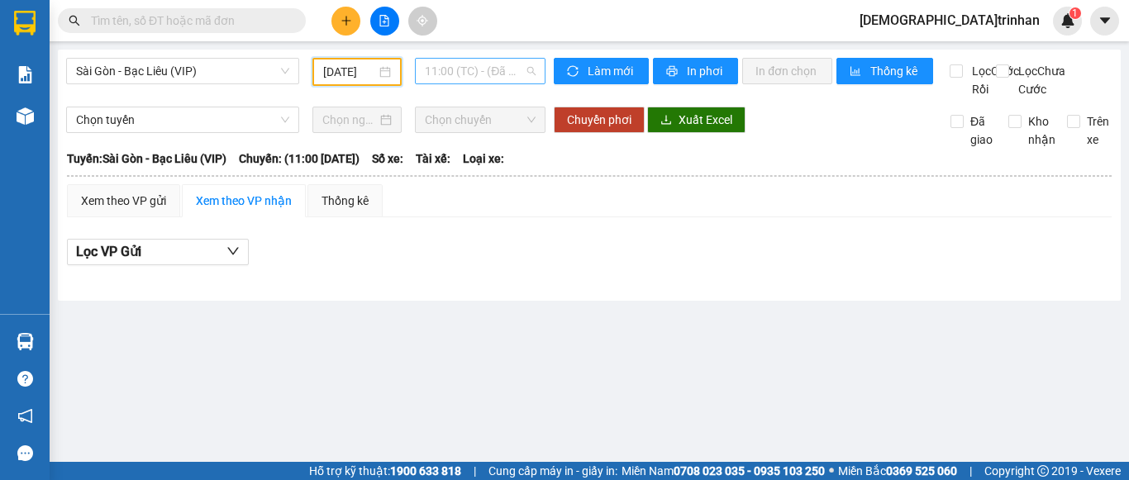
click at [446, 66] on span "11:00 (TC) - (Đã hủy)" at bounding box center [480, 71] width 111 height 25
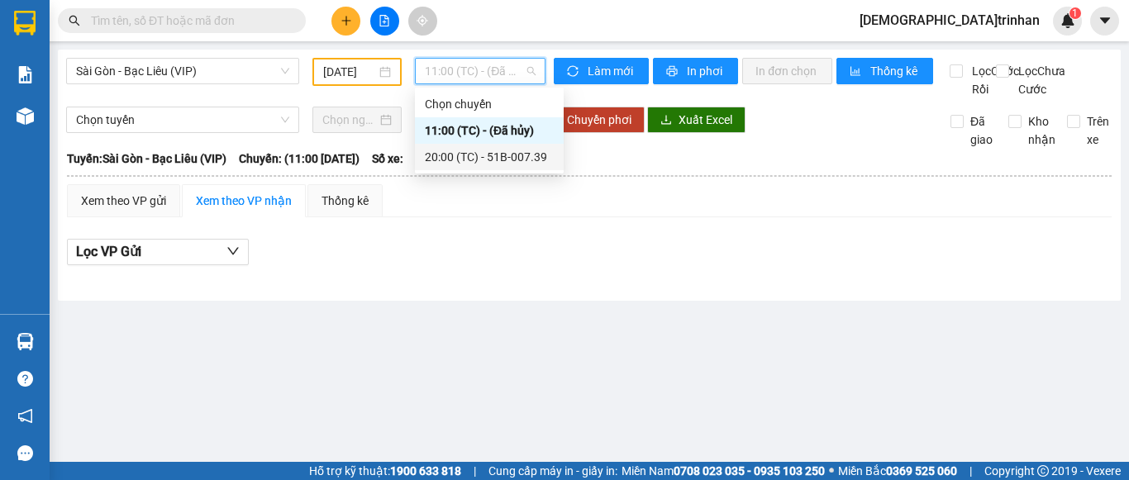
click at [453, 157] on div "20:00 (TC) - 51B-007.39" at bounding box center [489, 157] width 129 height 18
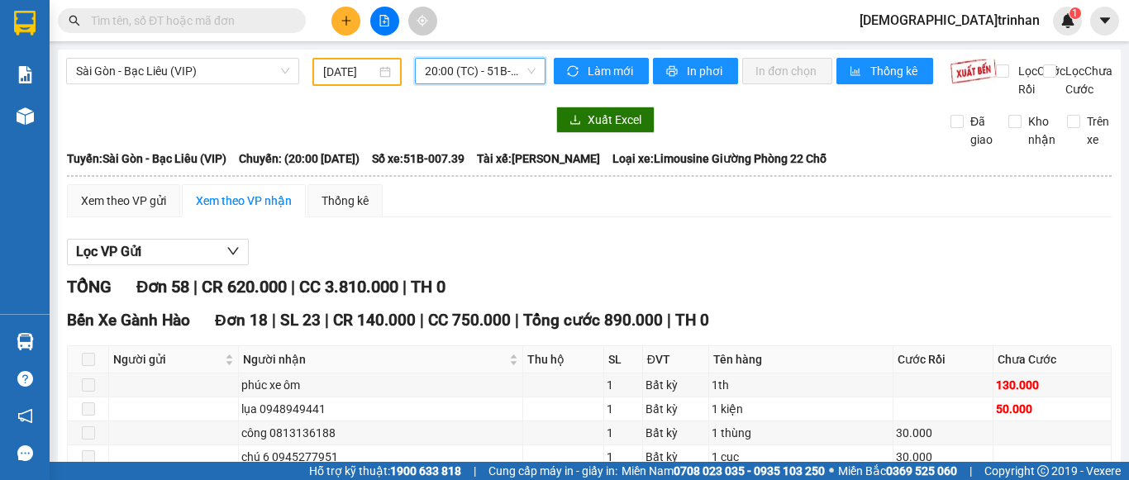
click at [373, 72] on div "[DATE]" at bounding box center [357, 72] width 68 height 18
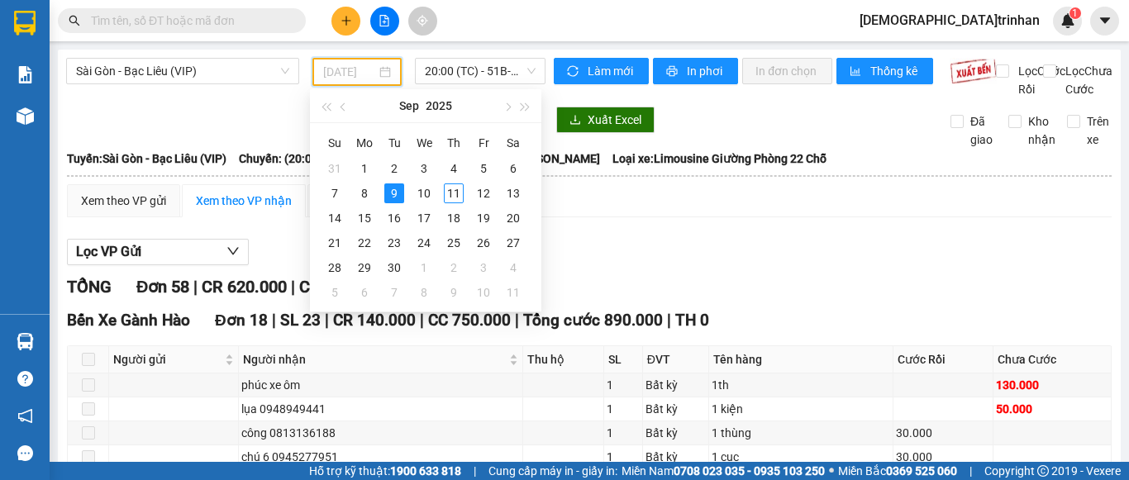
click at [451, 167] on div "4" at bounding box center [454, 169] width 20 height 20
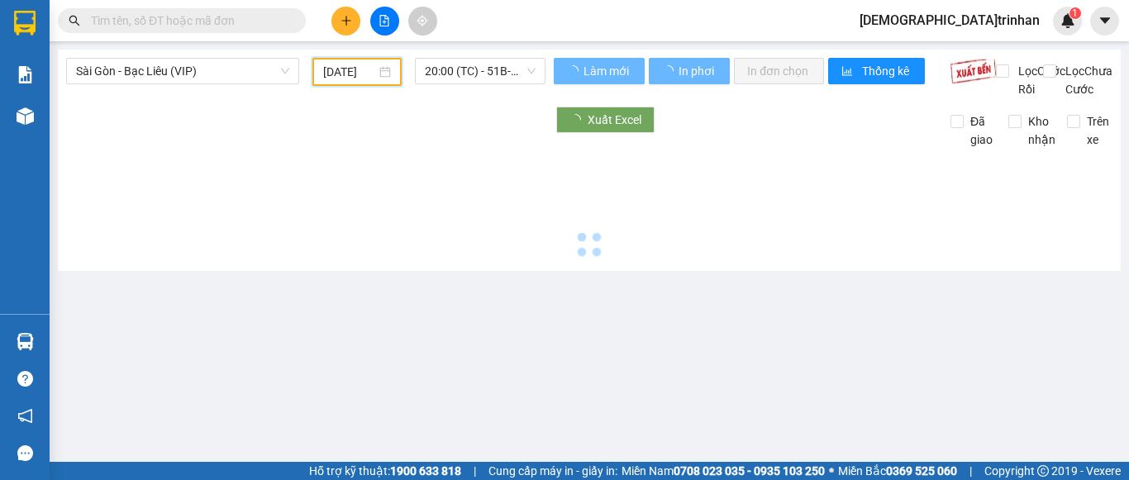
scroll to position [0, 6]
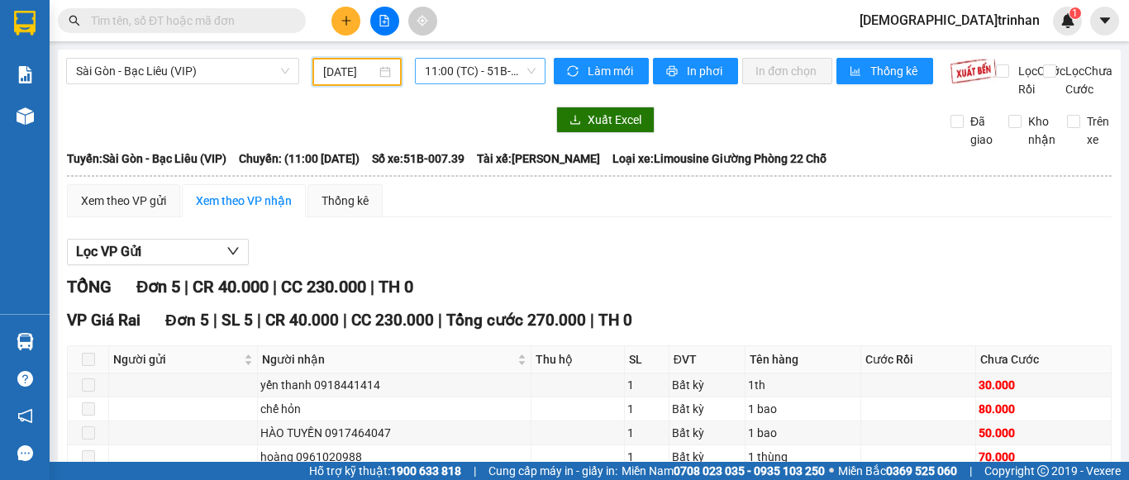
click at [455, 76] on span "11:00 (TC) - 51B-007.39" at bounding box center [480, 71] width 111 height 25
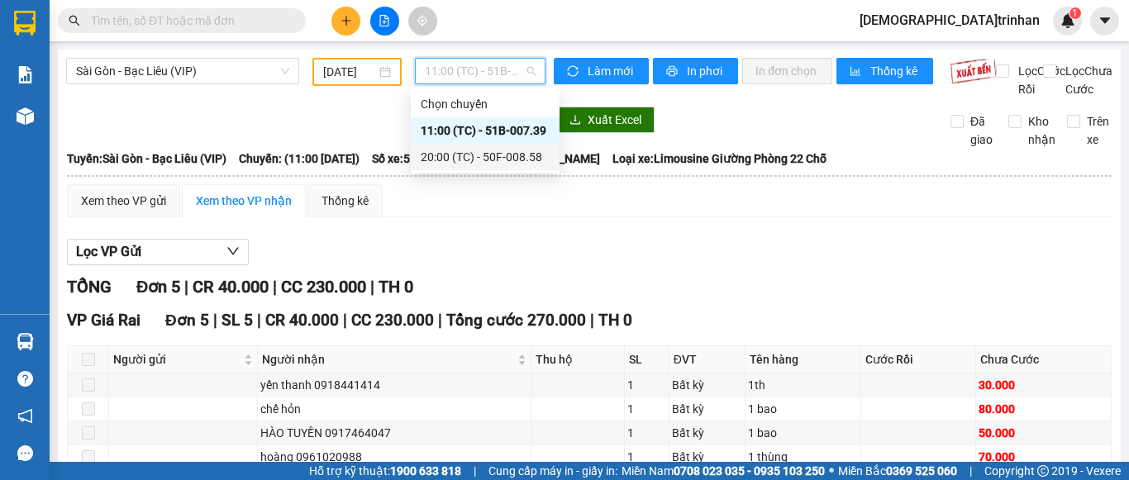
click at [455, 157] on div "20:00 (TC) - 50F-008.58" at bounding box center [485, 157] width 129 height 18
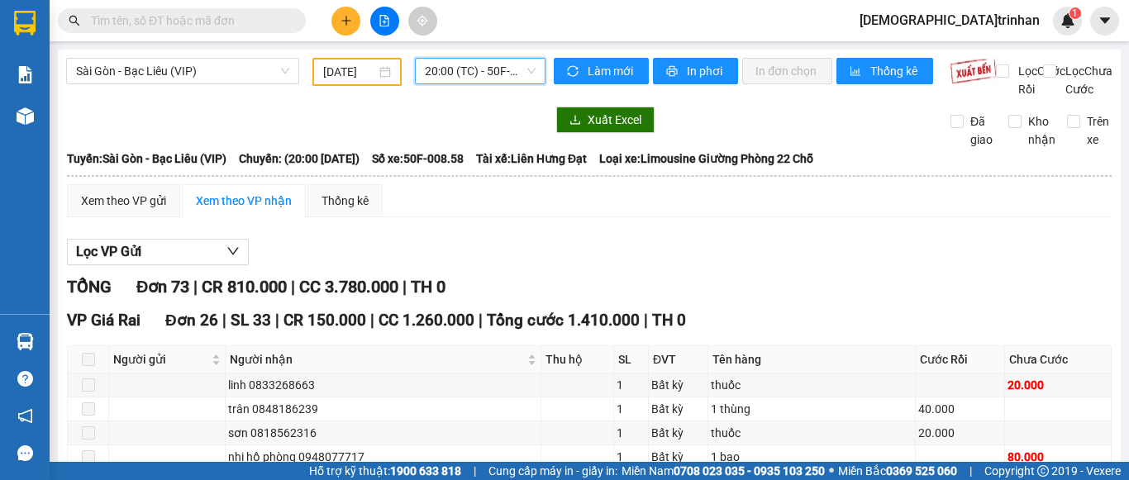
click at [351, 84] on div "[DATE]" at bounding box center [357, 72] width 89 height 28
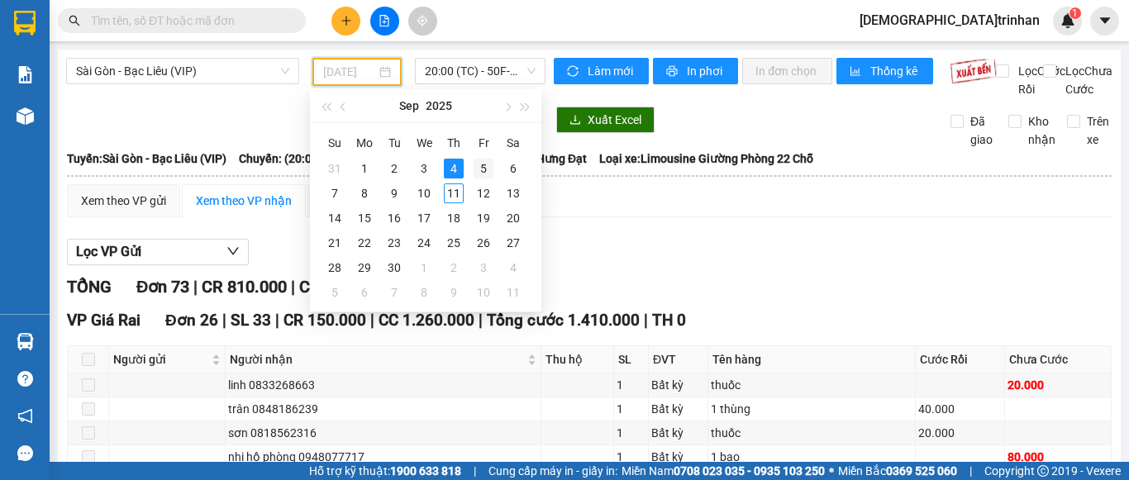
click at [474, 166] on div "5" at bounding box center [484, 169] width 20 height 20
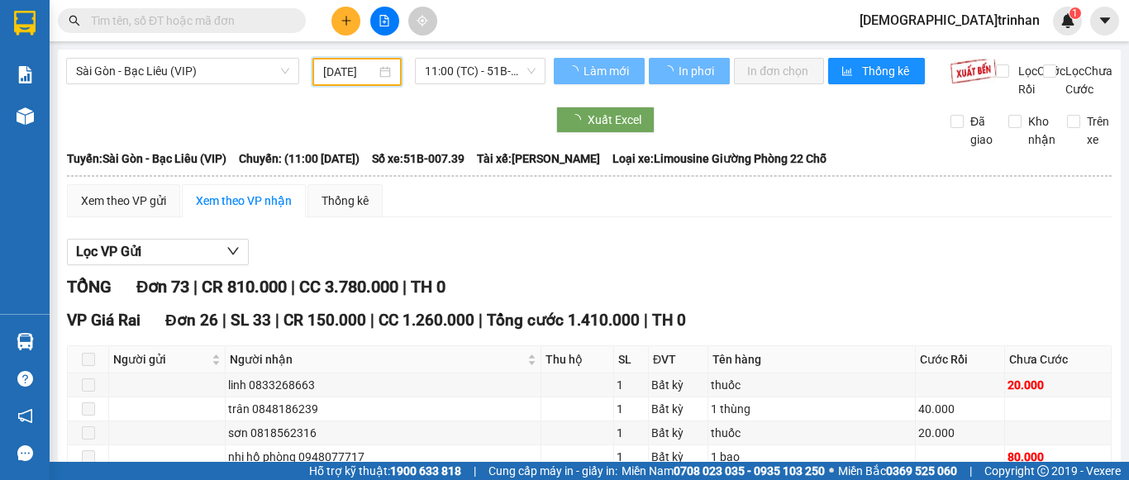
scroll to position [0, 6]
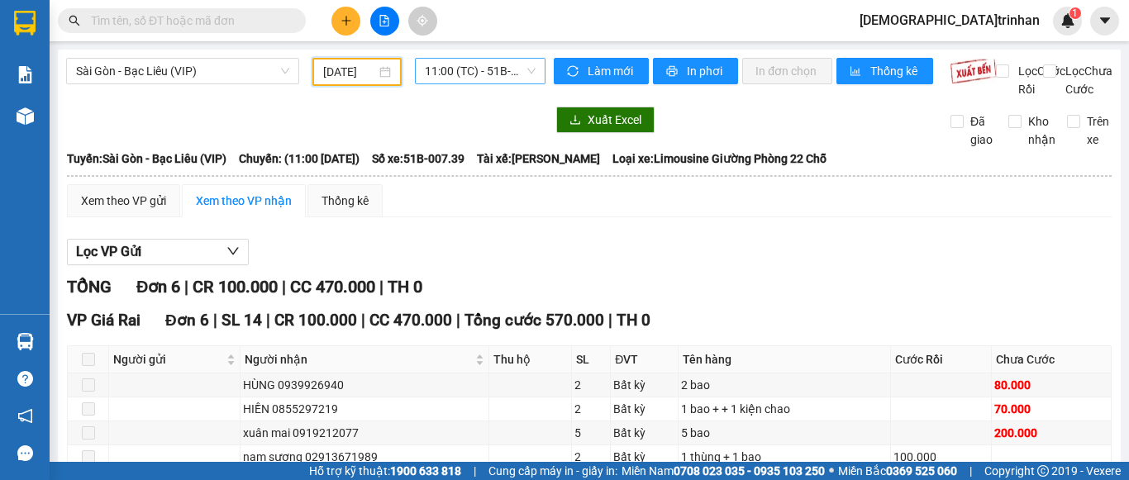
click at [452, 69] on span "11:00 (TC) - 51B-007.39" at bounding box center [480, 71] width 111 height 25
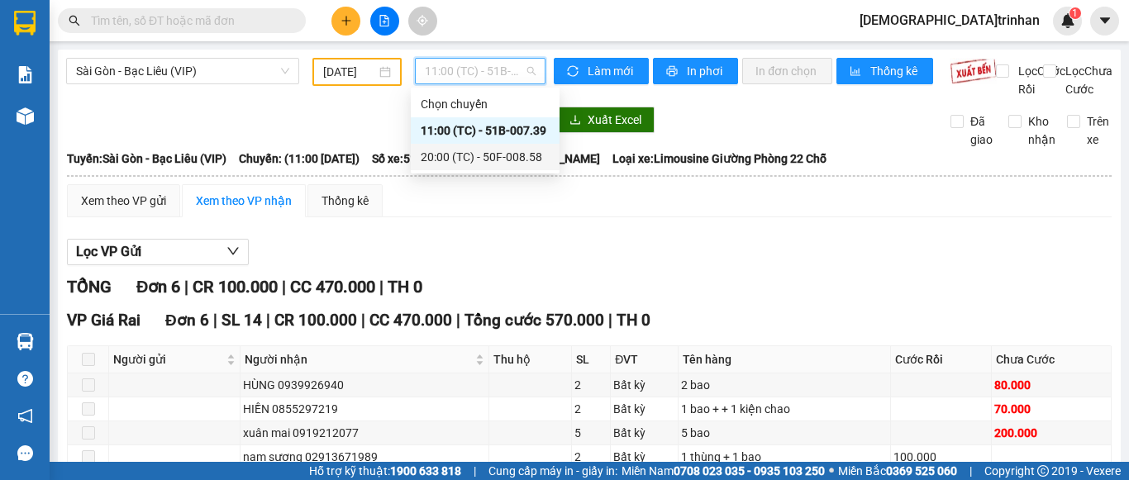
click at [465, 155] on div "20:00 (TC) - 50F-008.58" at bounding box center [485, 157] width 129 height 18
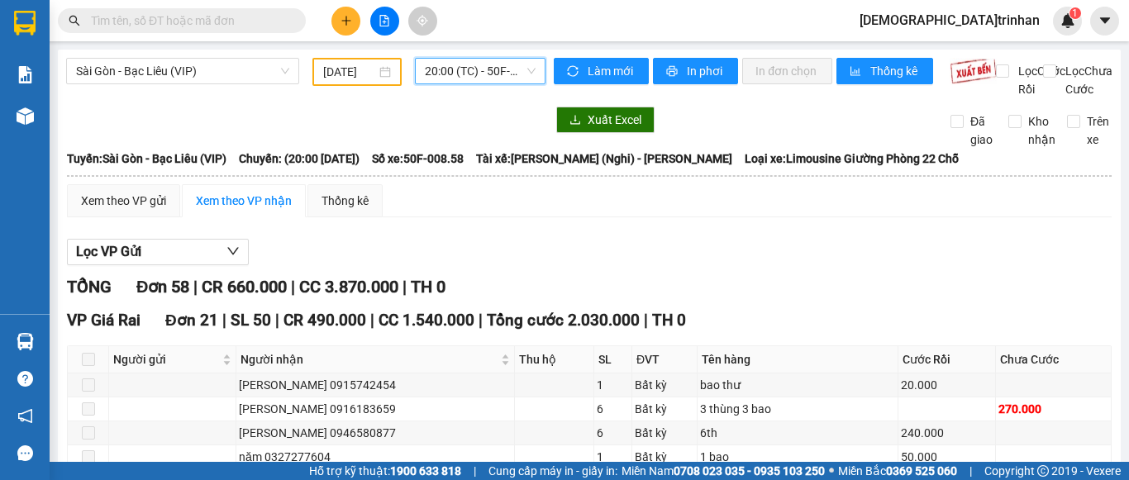
click at [348, 69] on input "[DATE]" at bounding box center [349, 72] width 53 height 18
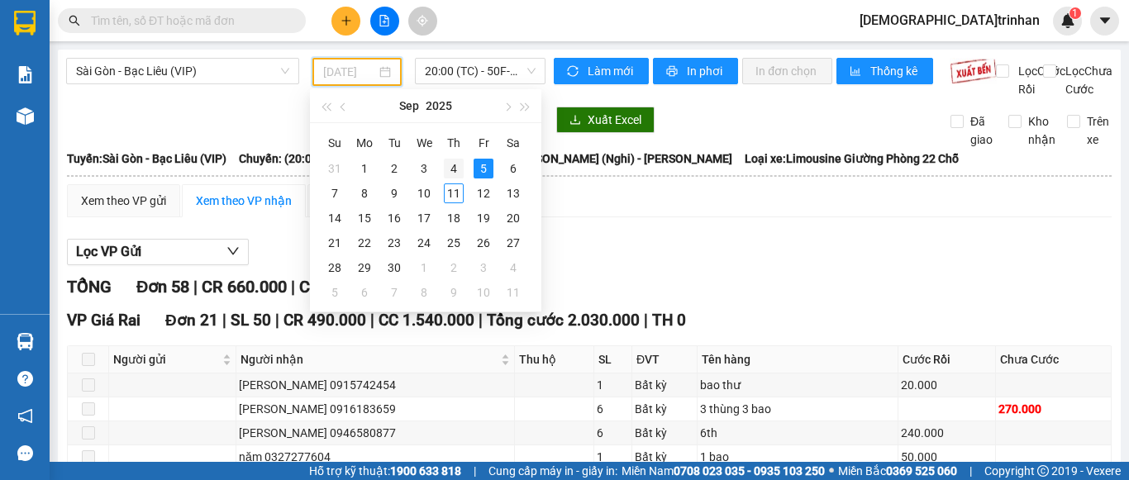
click at [458, 171] on div "4" at bounding box center [454, 169] width 20 height 20
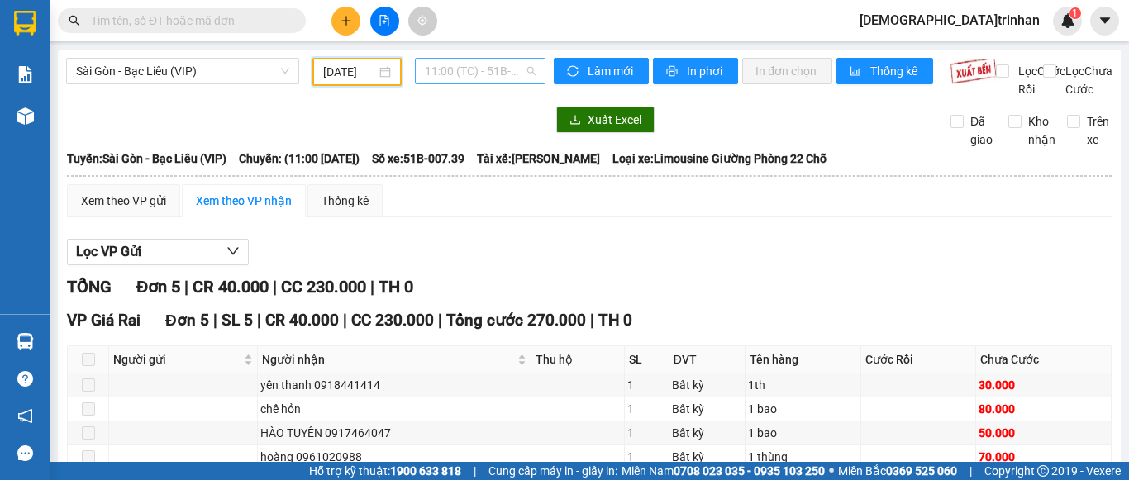
click at [479, 74] on span "11:00 (TC) - 51B-007.39" at bounding box center [480, 71] width 111 height 25
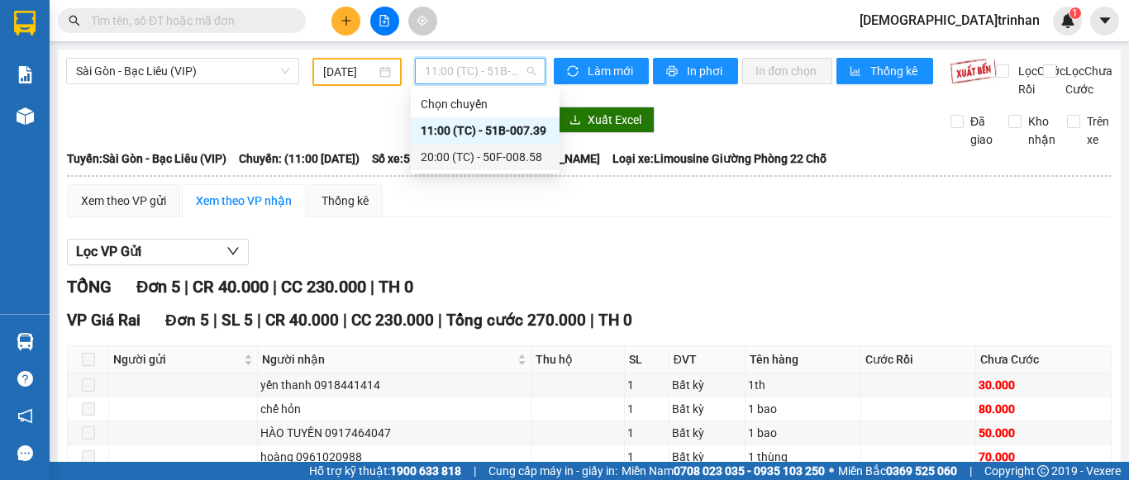
click at [474, 157] on div "20:00 (TC) - 50F-008.58" at bounding box center [485, 157] width 129 height 18
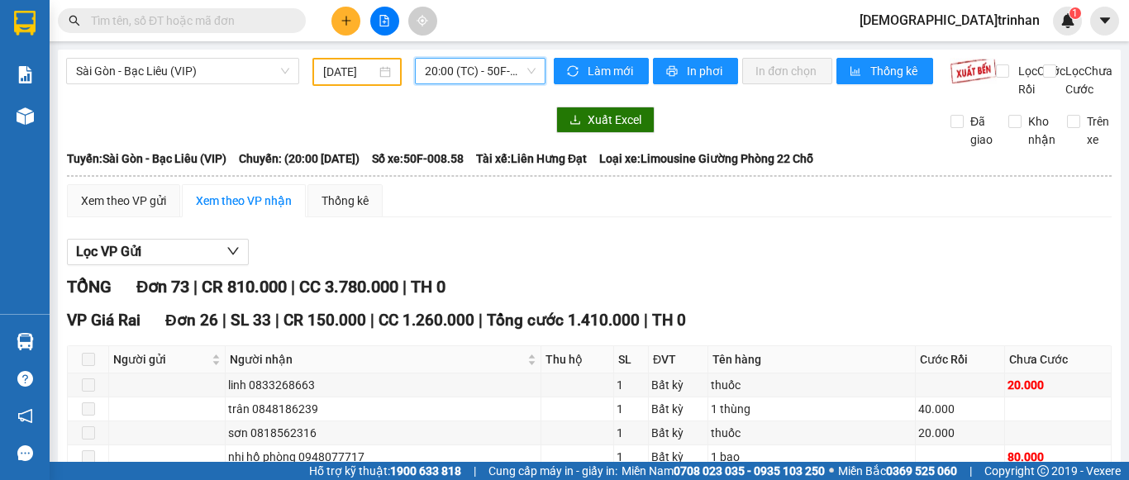
click at [357, 69] on input "[DATE]" at bounding box center [349, 72] width 53 height 18
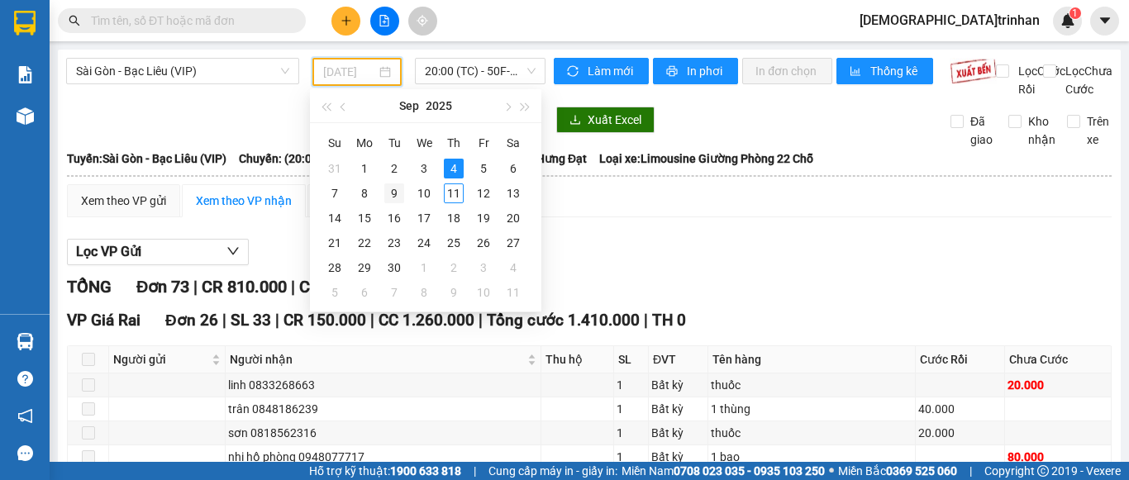
click at [394, 191] on div "9" at bounding box center [394, 194] width 20 height 20
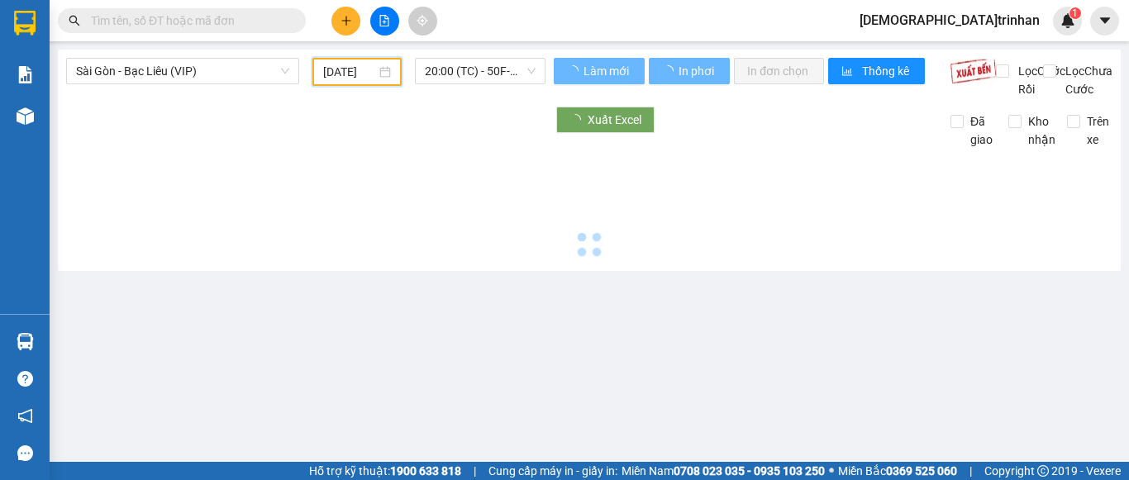
type input "[DATE]"
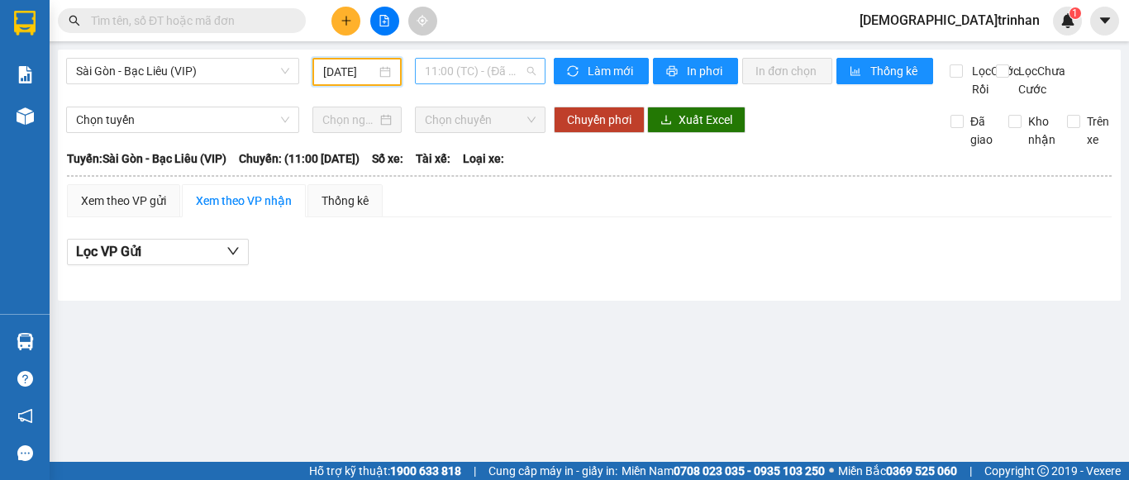
click at [461, 72] on span "11:00 (TC) - (Đã hủy)" at bounding box center [480, 71] width 111 height 25
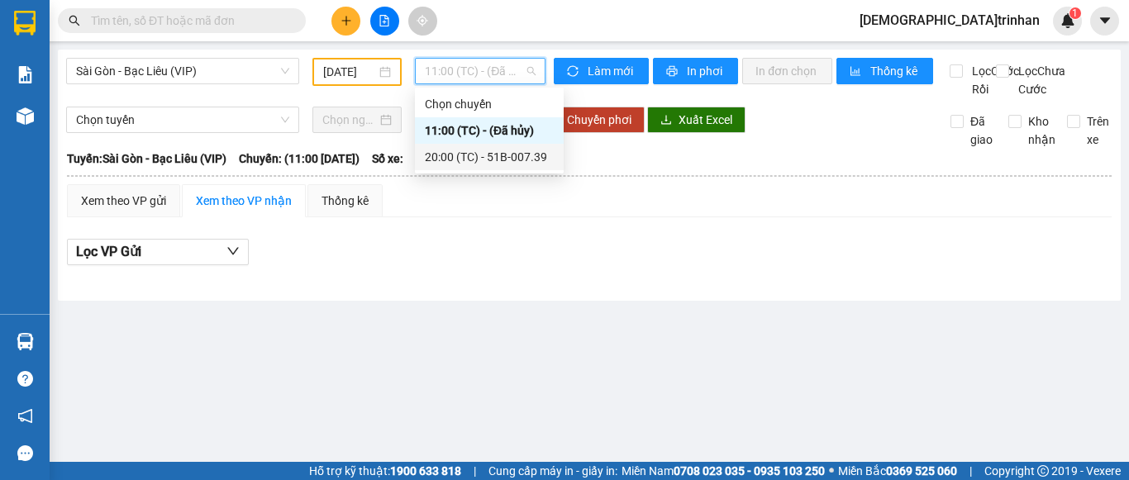
click at [454, 155] on div "20:00 (TC) - 51B-007.39" at bounding box center [489, 157] width 129 height 18
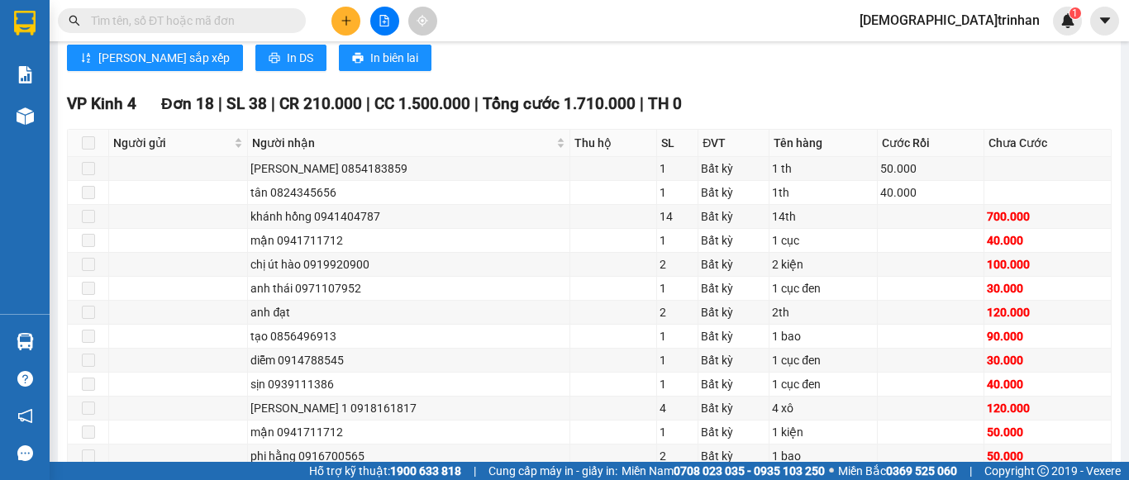
scroll to position [744, 0]
